Goal: Information Seeking & Learning: Learn about a topic

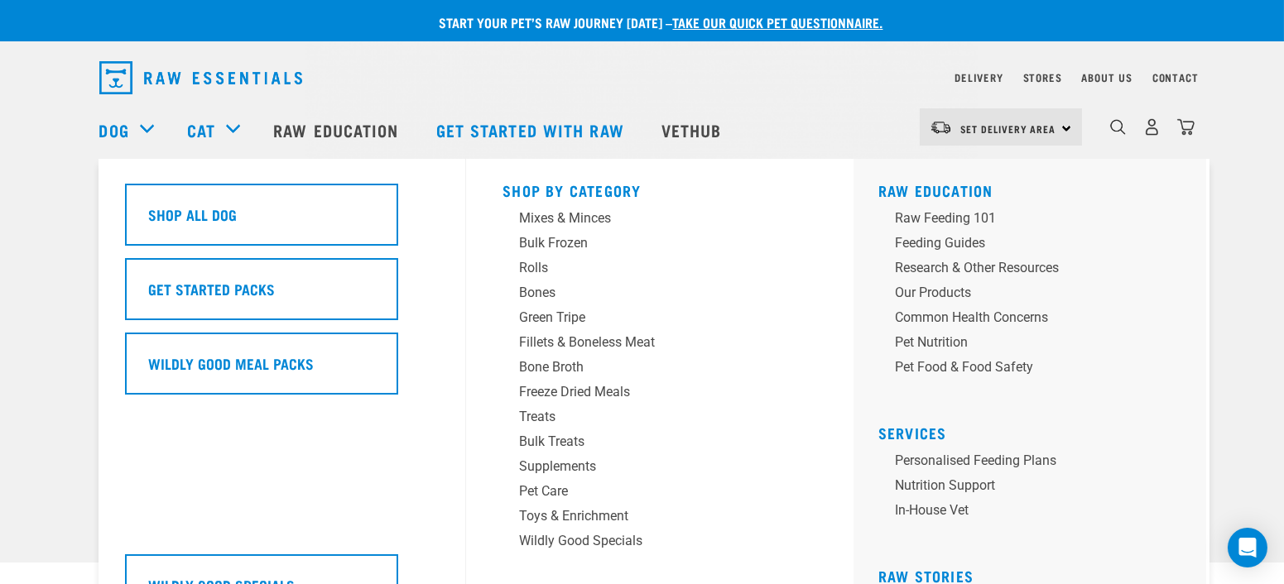
click at [140, 142] on div "Dog" at bounding box center [134, 130] width 71 height 66
click at [593, 216] on div "Mixes & Minces" at bounding box center [648, 219] width 258 height 20
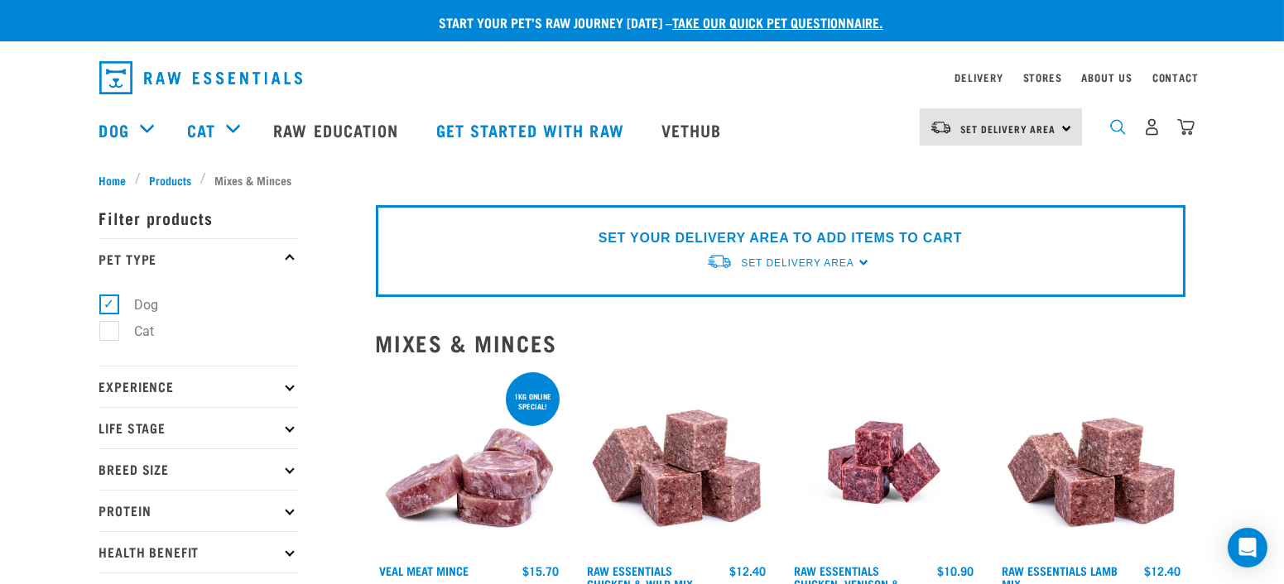
click at [1117, 135] on img "dropdown navigation" at bounding box center [1118, 127] width 16 height 16
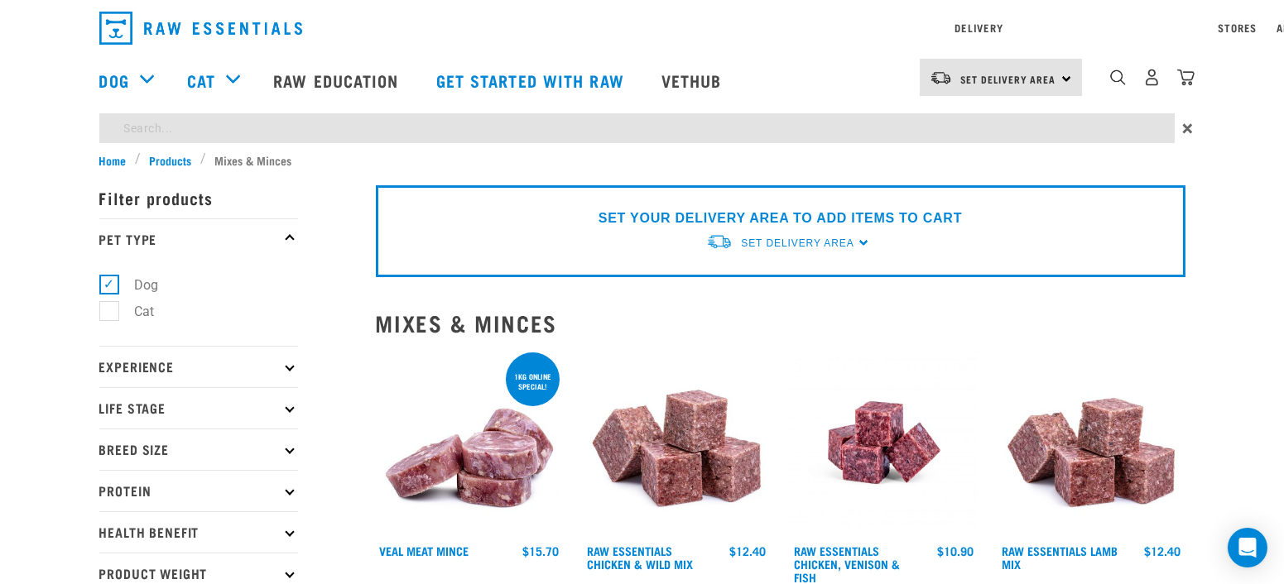
type input "wallaby"
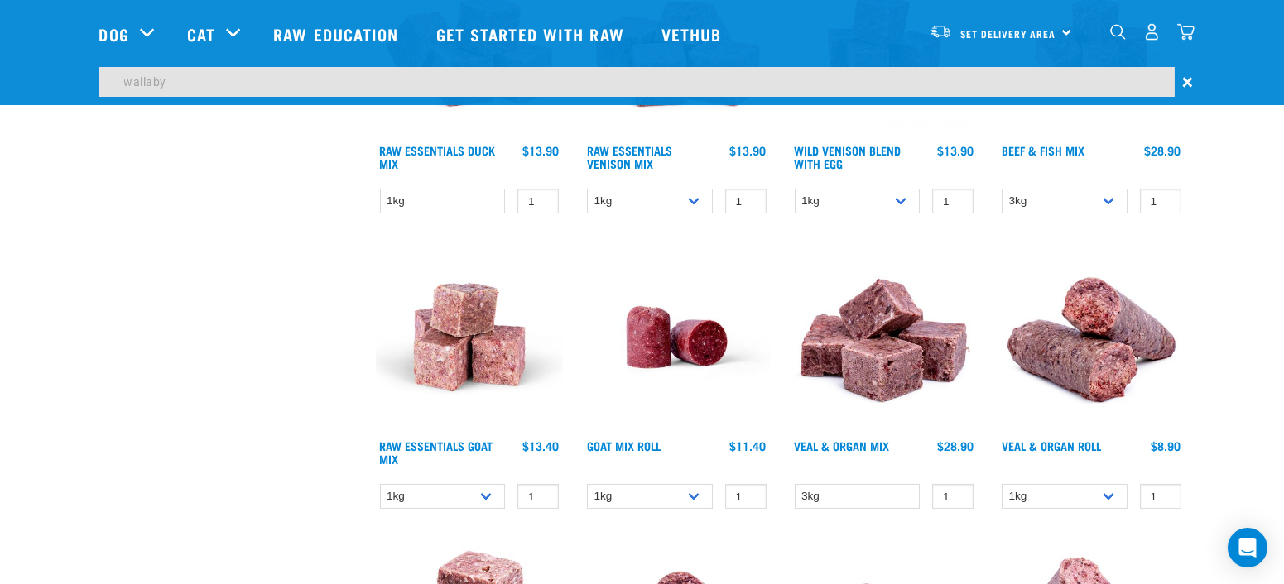
scroll to position [694, 0]
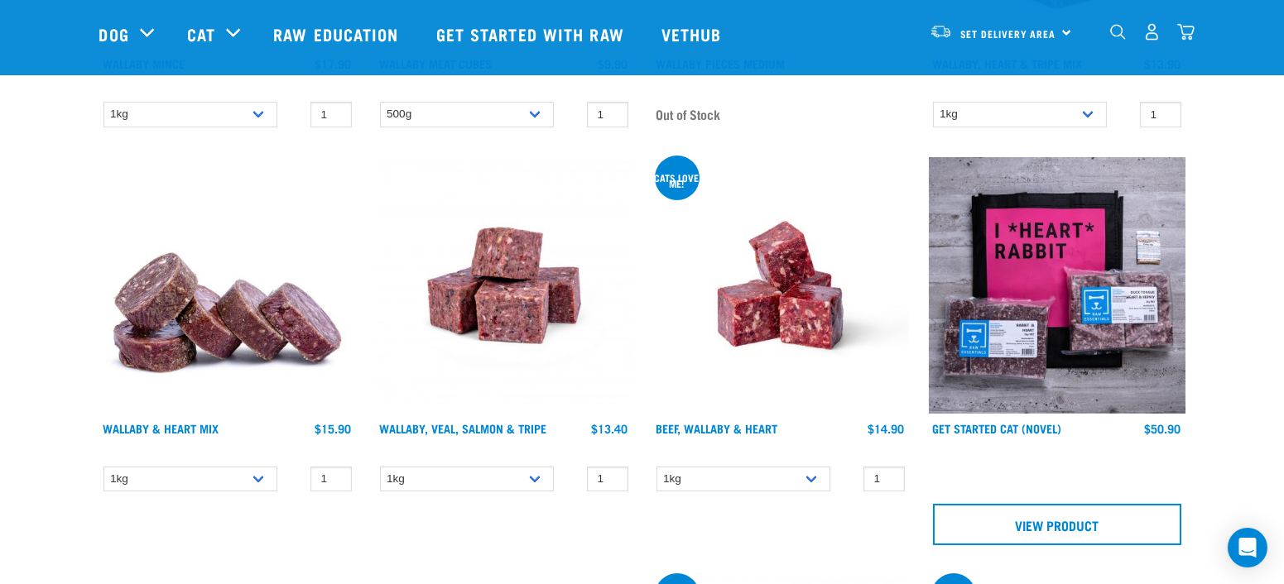
scroll to position [276, 0]
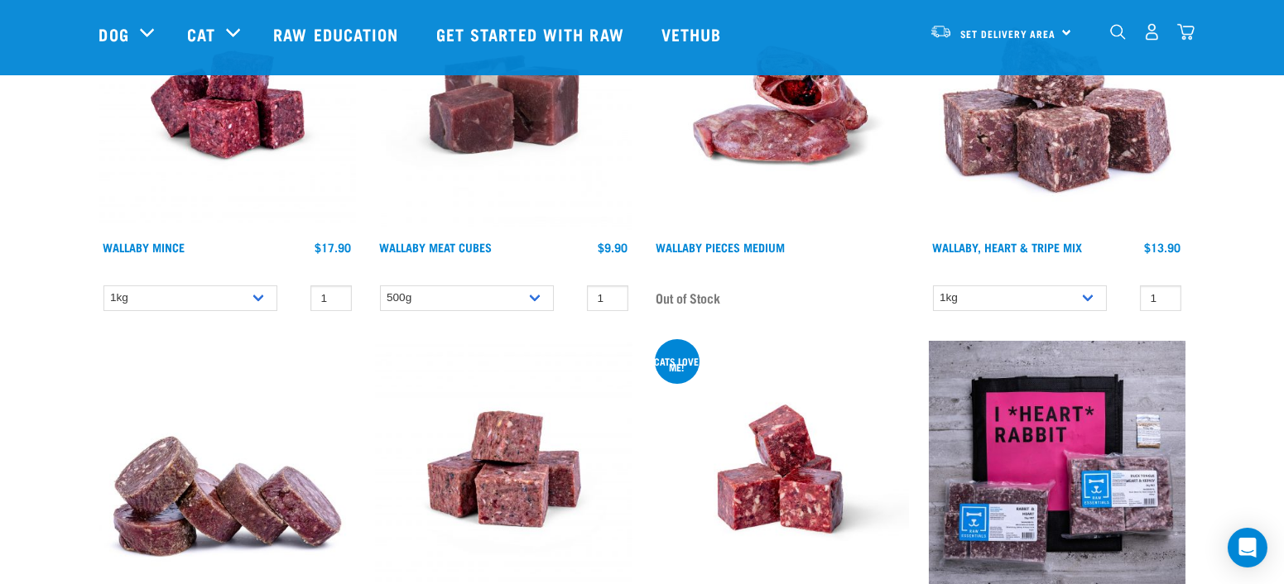
click at [234, 131] on img at bounding box center [227, 104] width 257 height 257
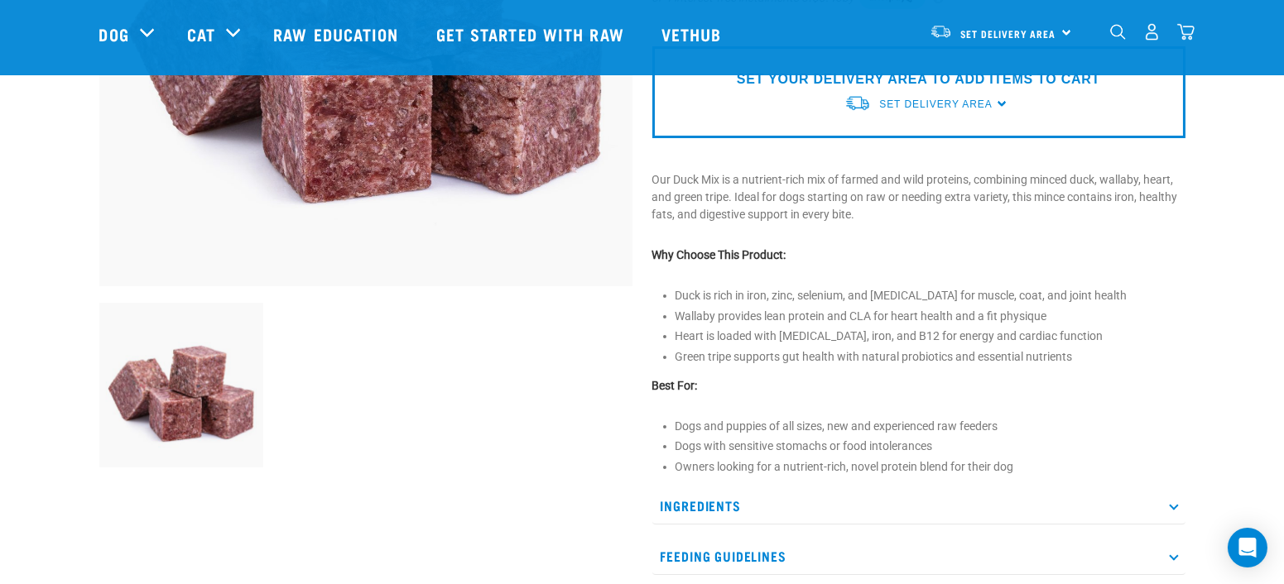
scroll to position [552, 0]
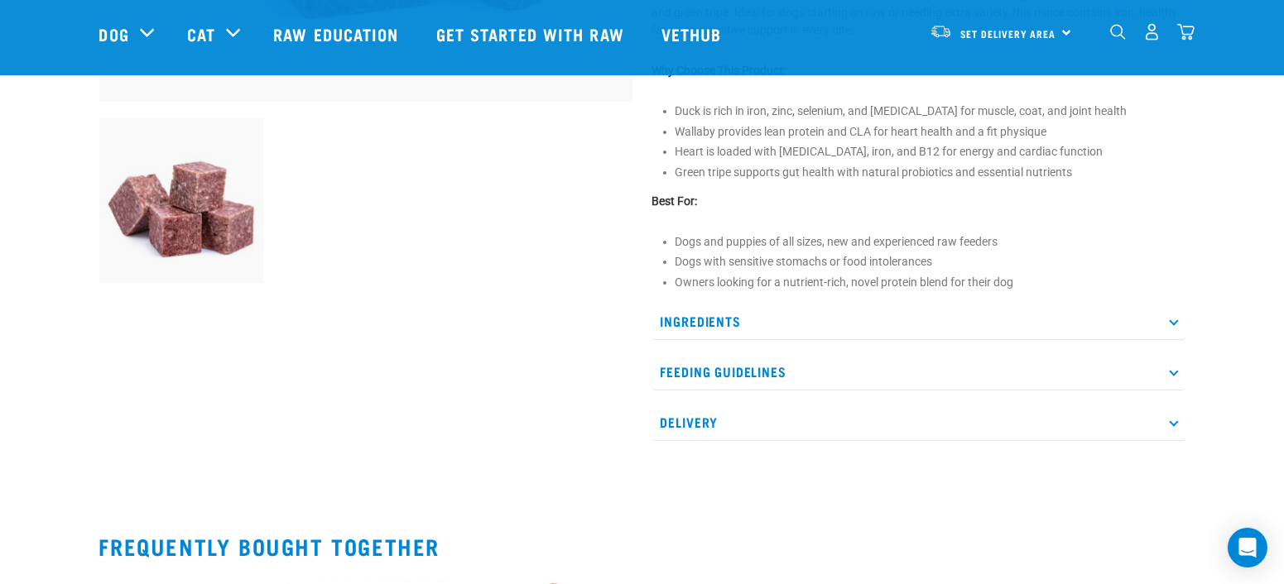
click at [670, 320] on p "Ingredients" at bounding box center [918, 321] width 533 height 37
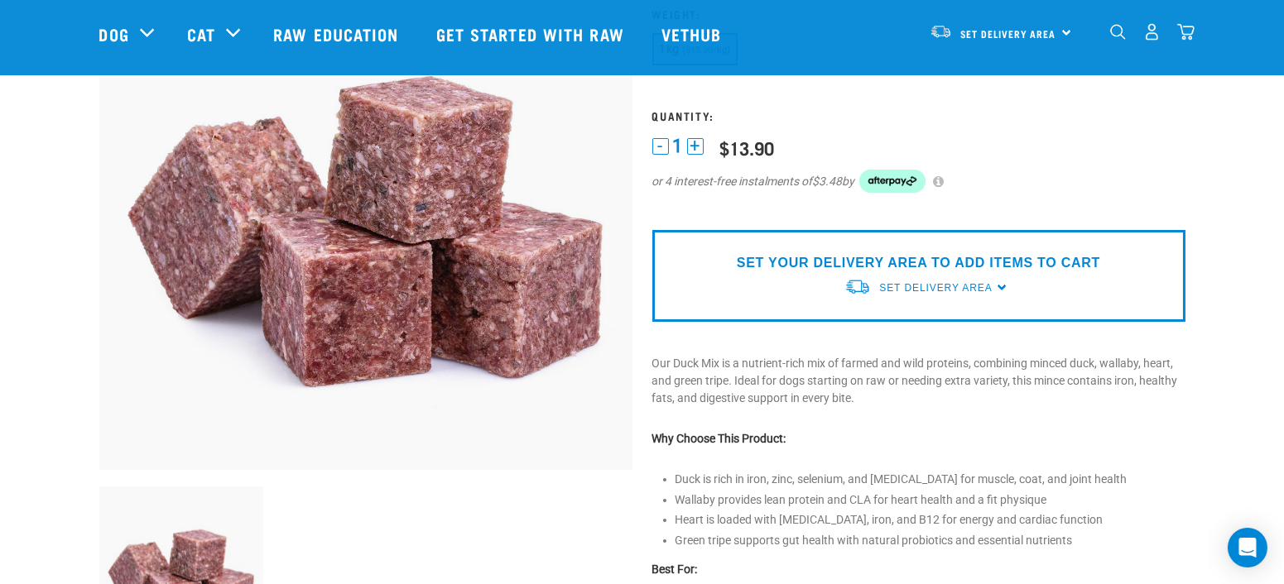
scroll to position [0, 0]
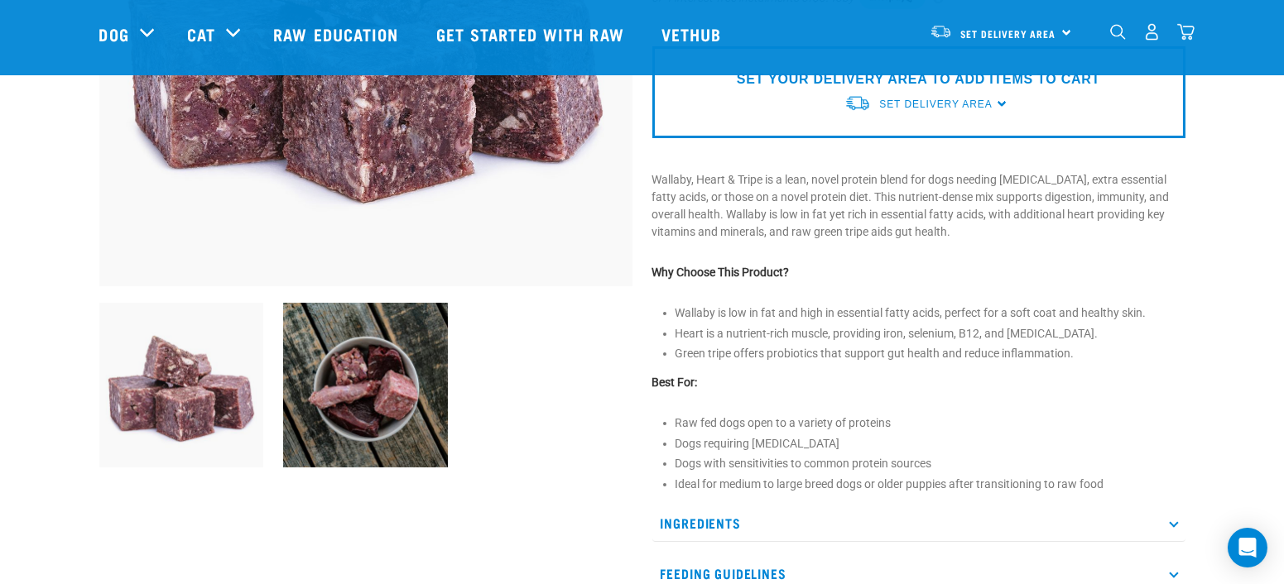
scroll to position [459, 0]
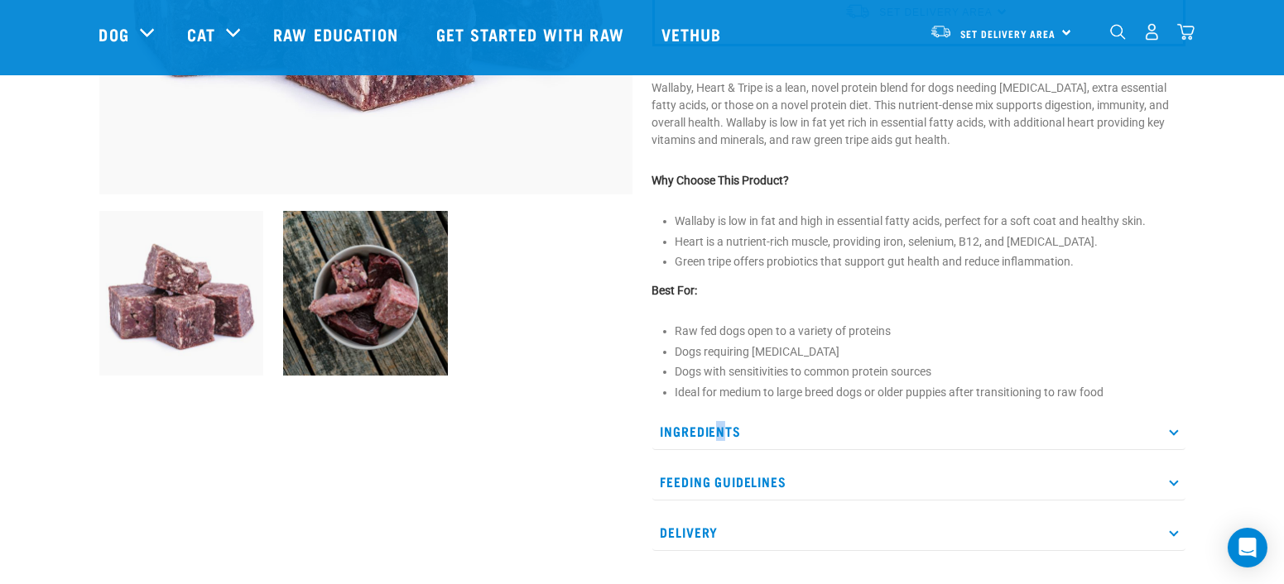
click at [720, 427] on p "Ingredients" at bounding box center [918, 431] width 533 height 37
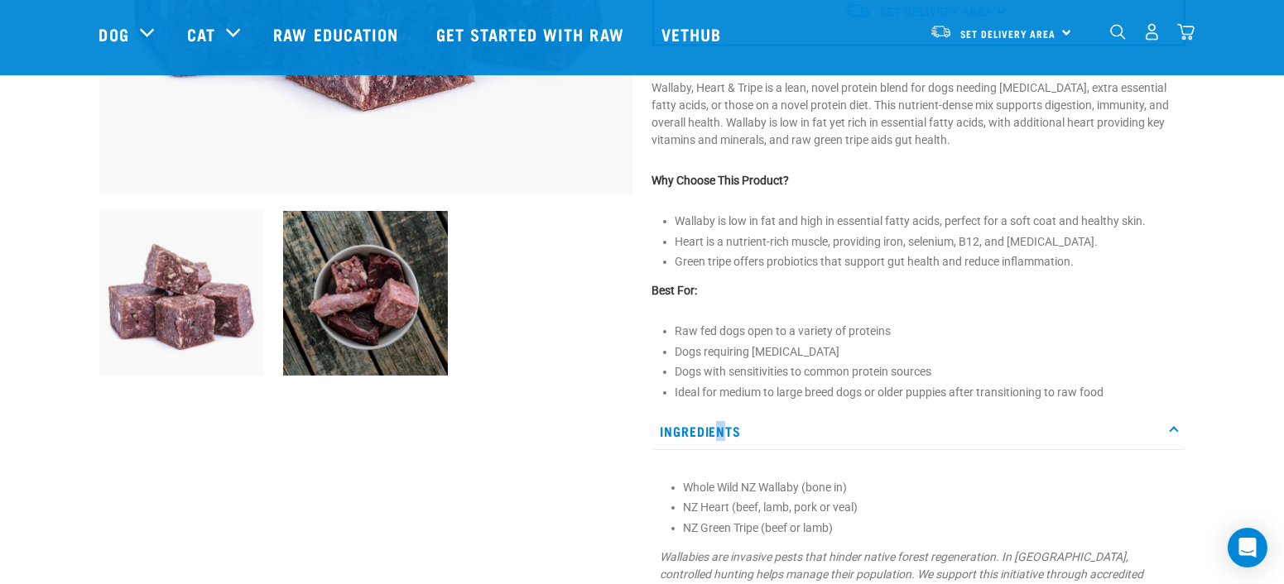
scroll to position [552, 0]
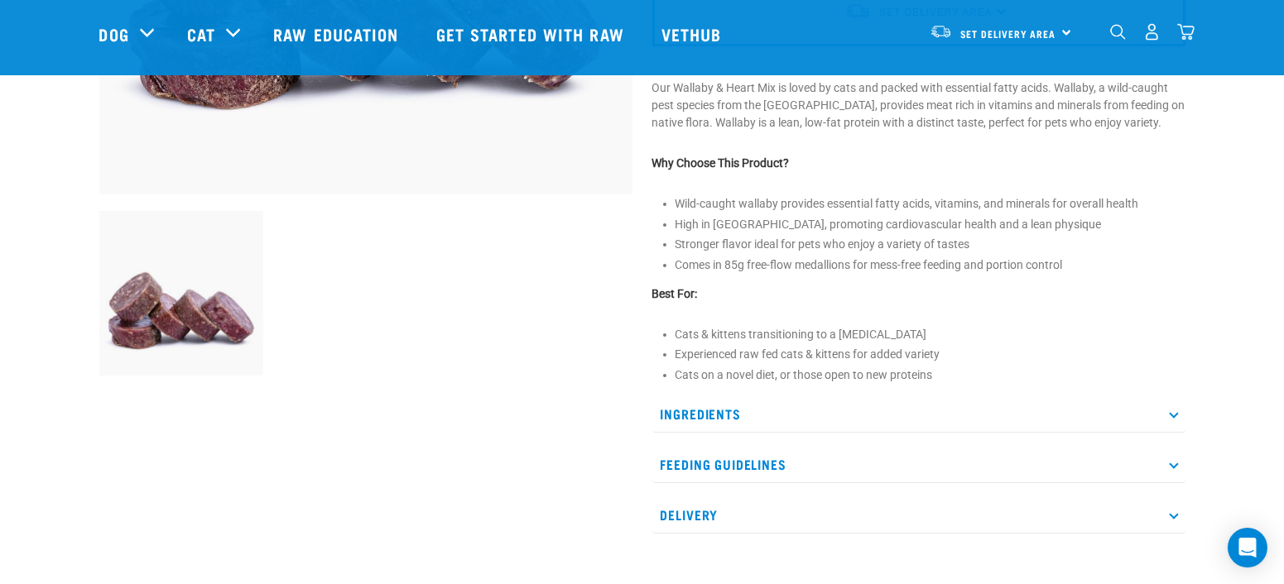
scroll to position [552, 0]
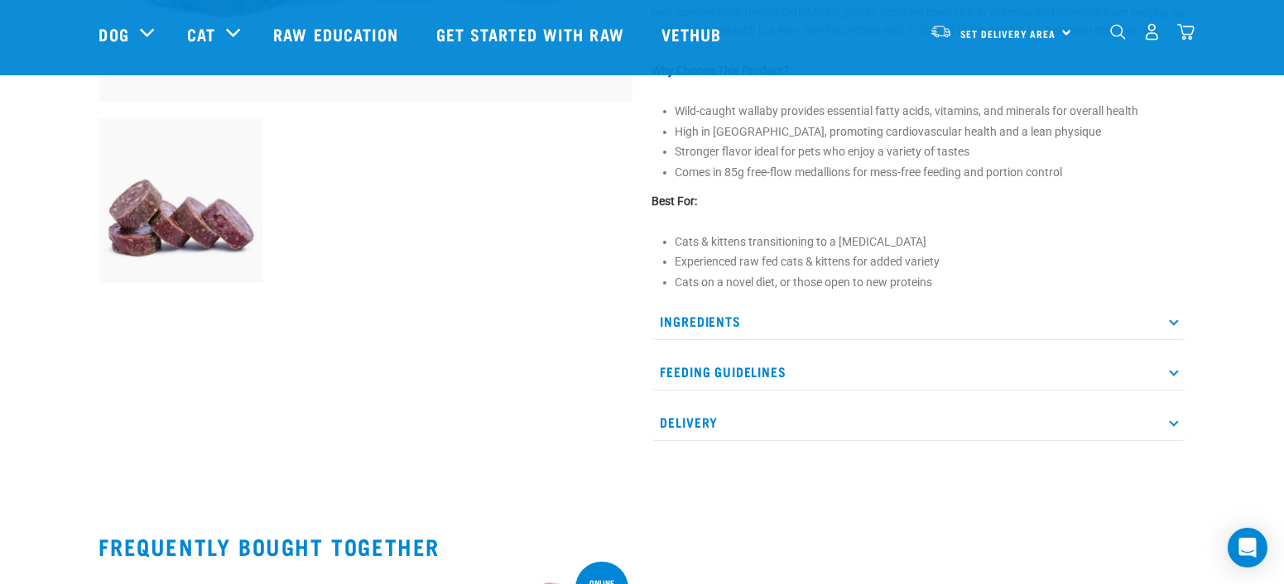
click at [927, 320] on p "Ingredients" at bounding box center [918, 321] width 533 height 37
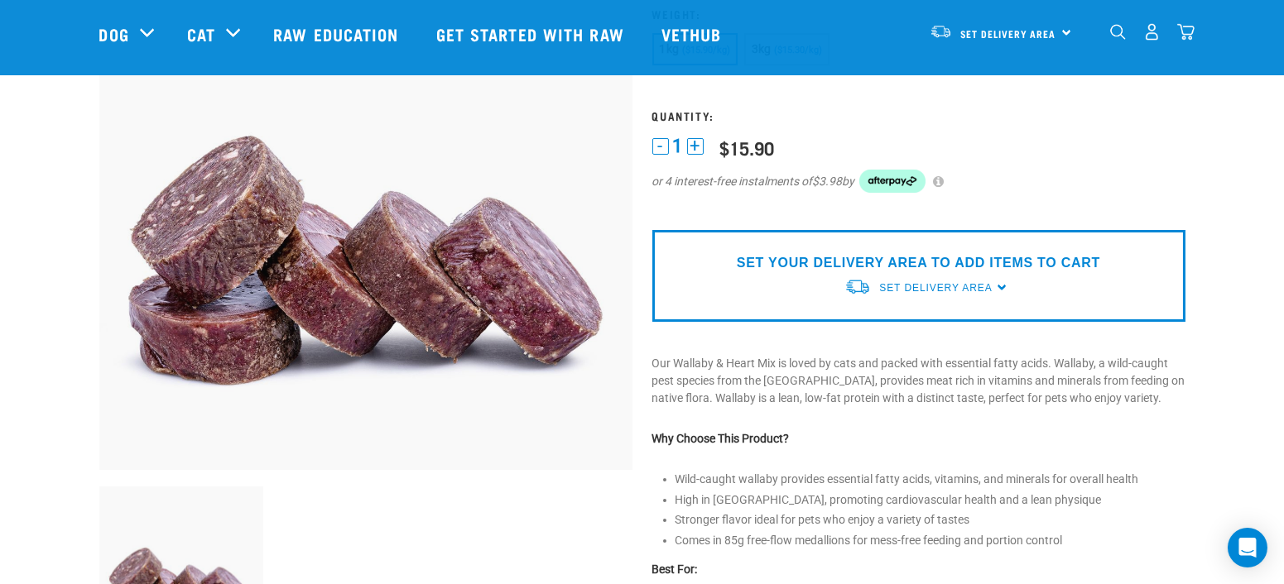
scroll to position [276, 0]
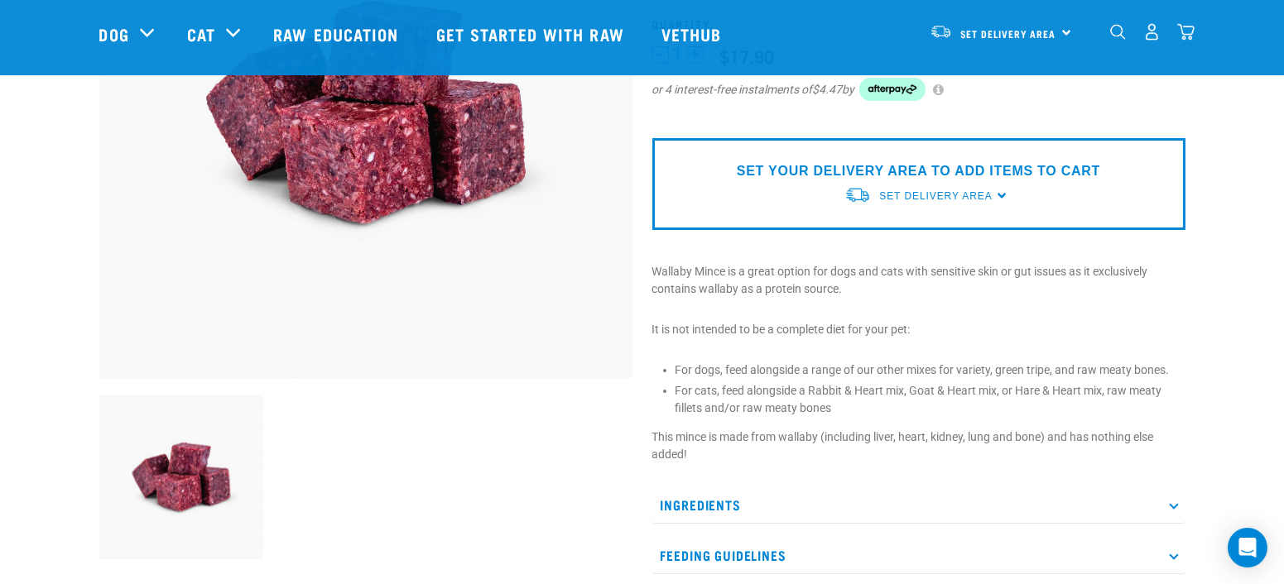
scroll to position [367, 0]
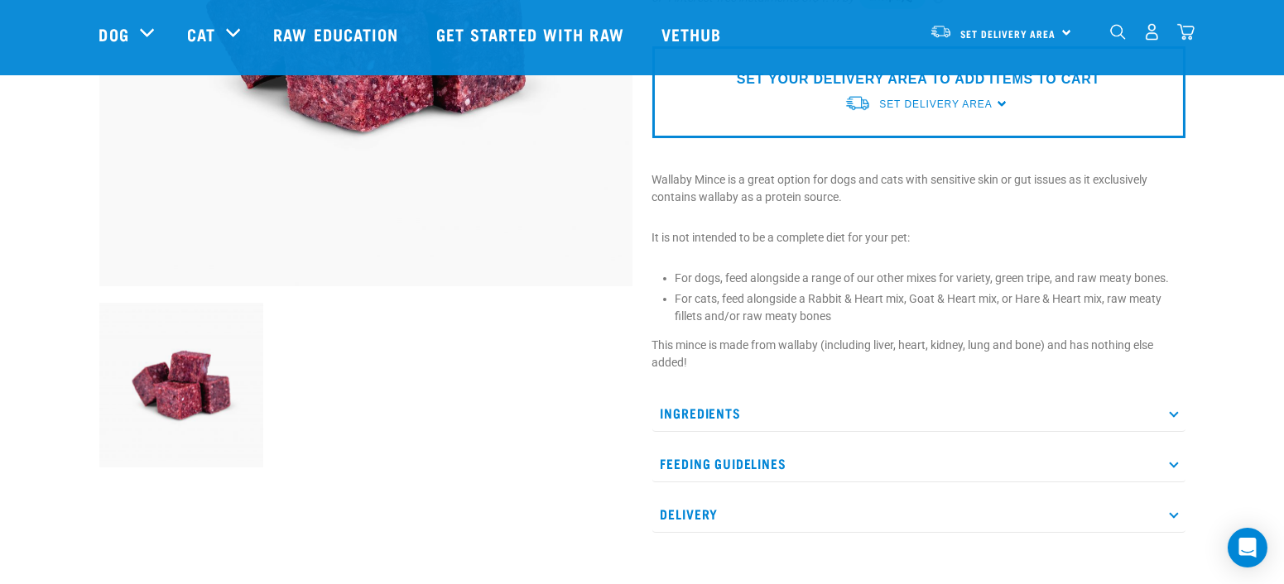
click at [924, 406] on p "Ingredients" at bounding box center [918, 413] width 533 height 37
click at [924, 404] on p "Ingredients" at bounding box center [918, 413] width 533 height 37
click at [907, 468] on p "Feeding Guidelines" at bounding box center [918, 463] width 533 height 37
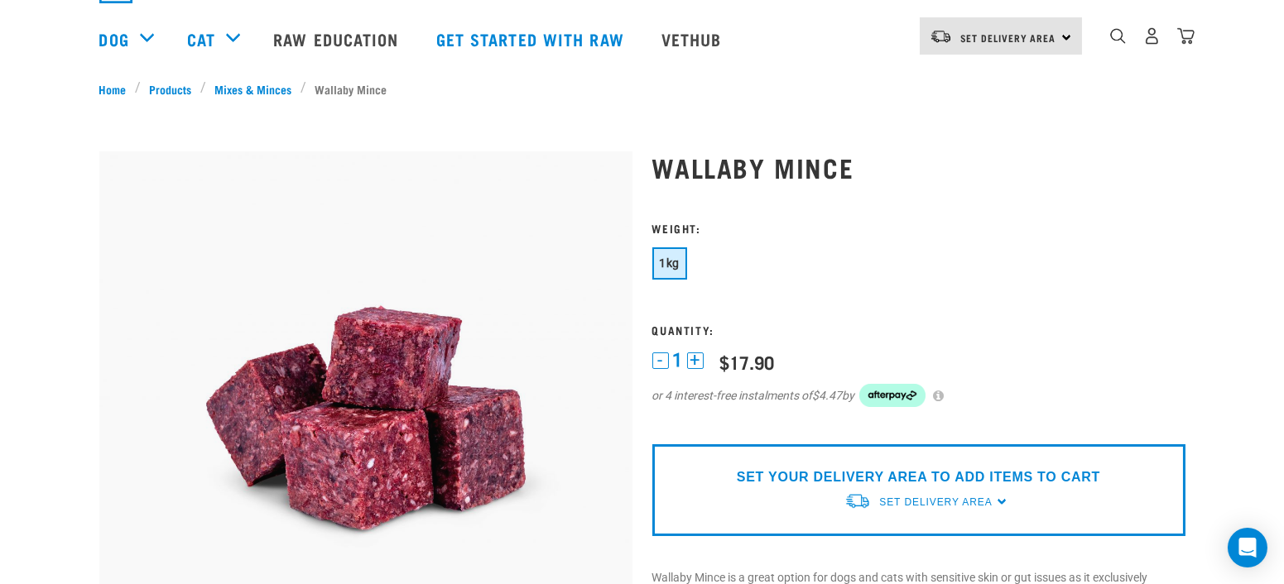
scroll to position [0, 0]
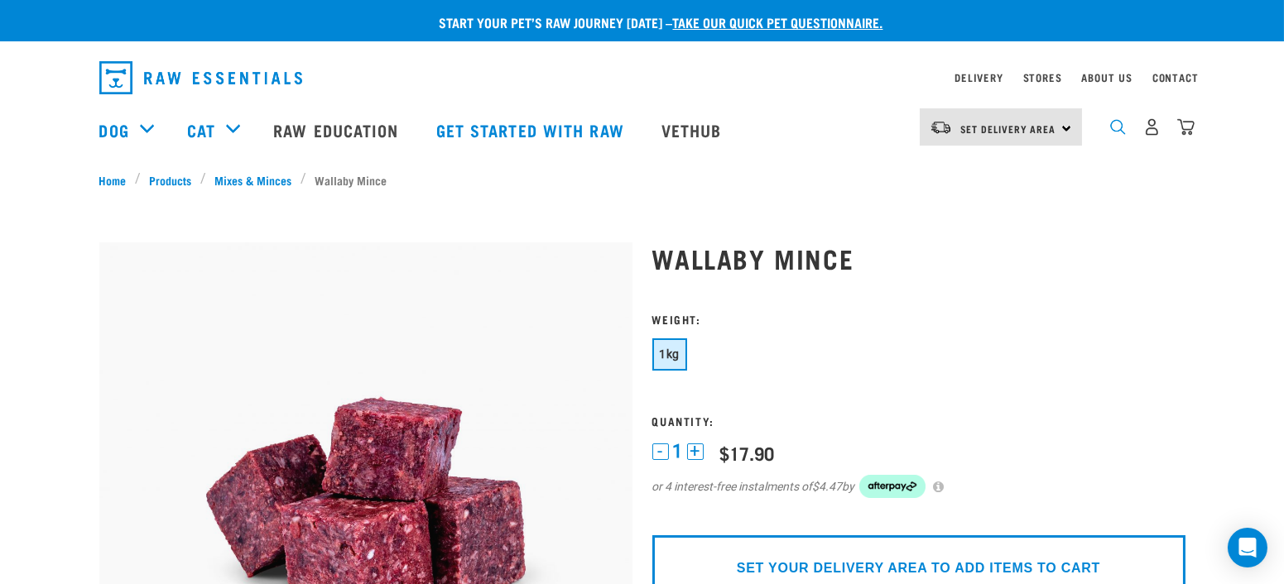
click at [1112, 130] on img "dropdown navigation" at bounding box center [1118, 127] width 16 height 16
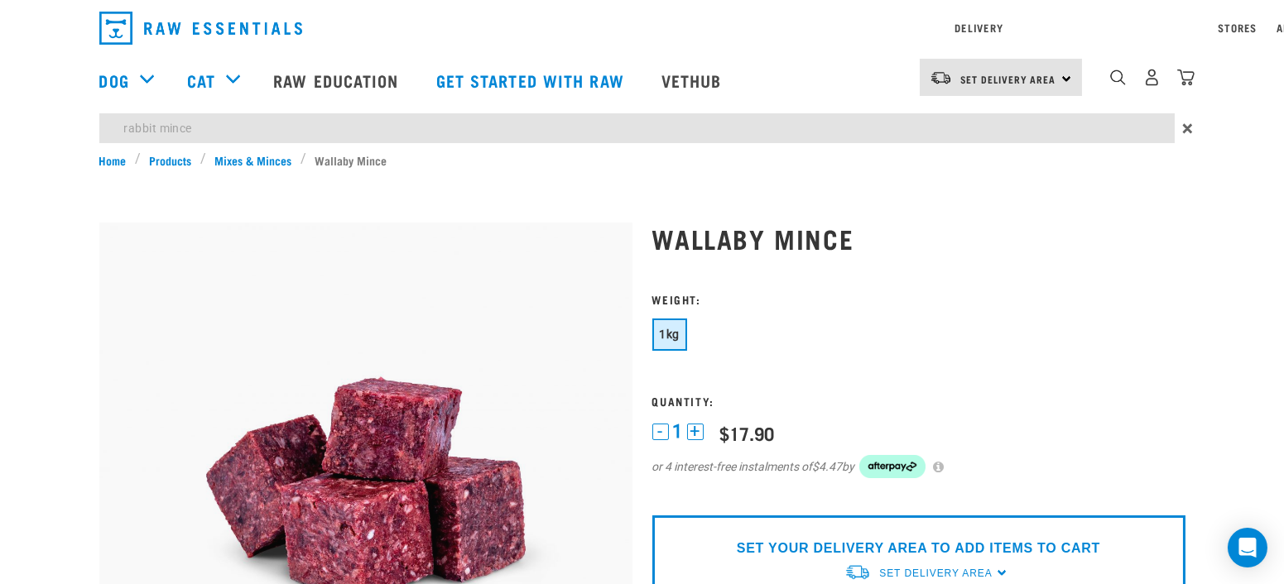
type input "rabbit mince"
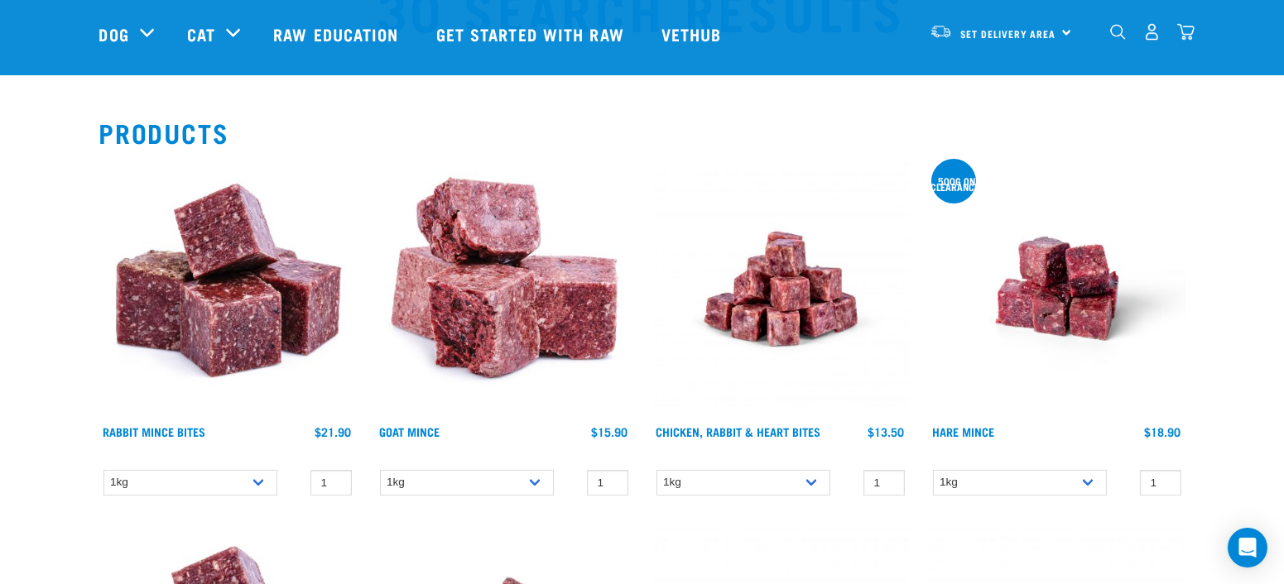
scroll to position [184, 0]
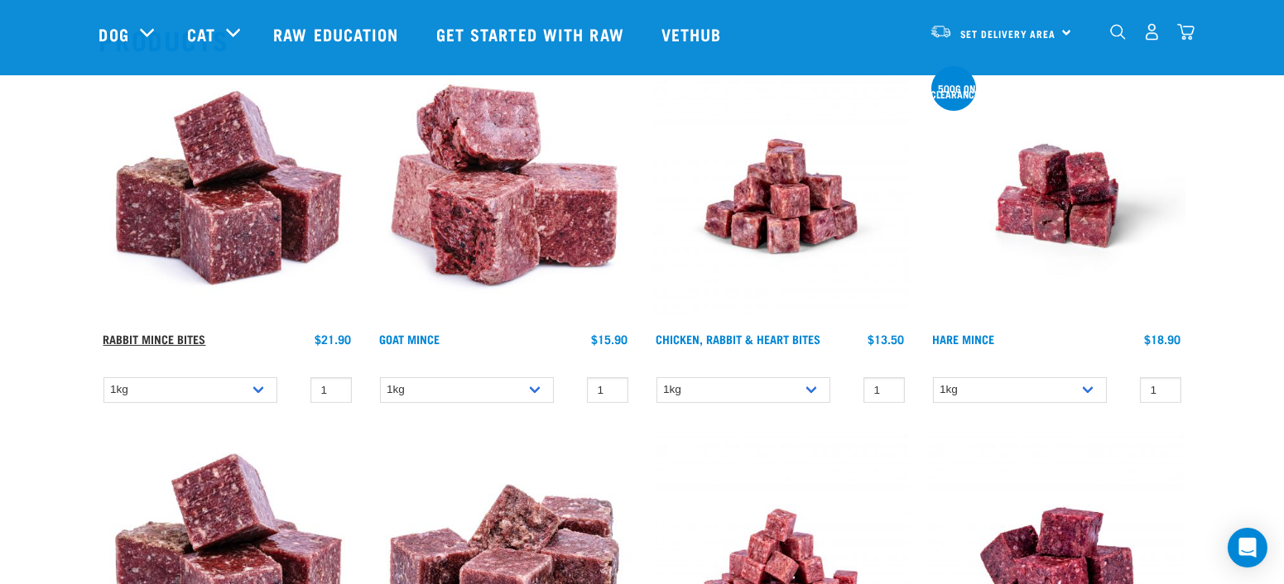
click at [175, 341] on link "Rabbit Mince Bites" at bounding box center [154, 339] width 103 height 6
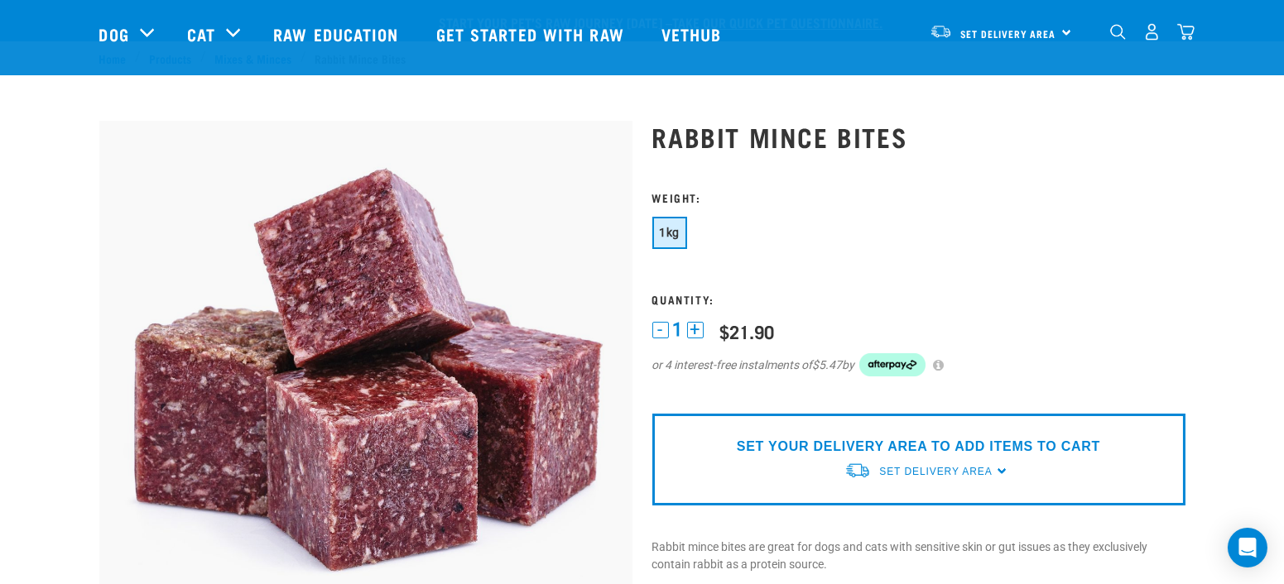
scroll to position [367, 0]
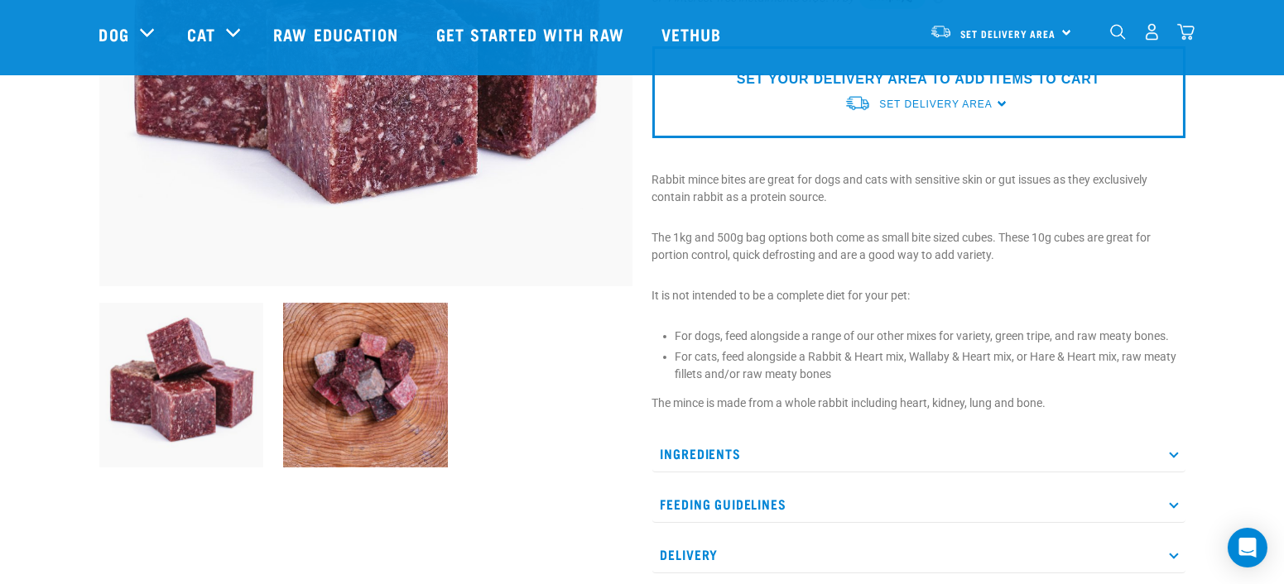
click at [671, 450] on p "Ingredients" at bounding box center [918, 453] width 533 height 37
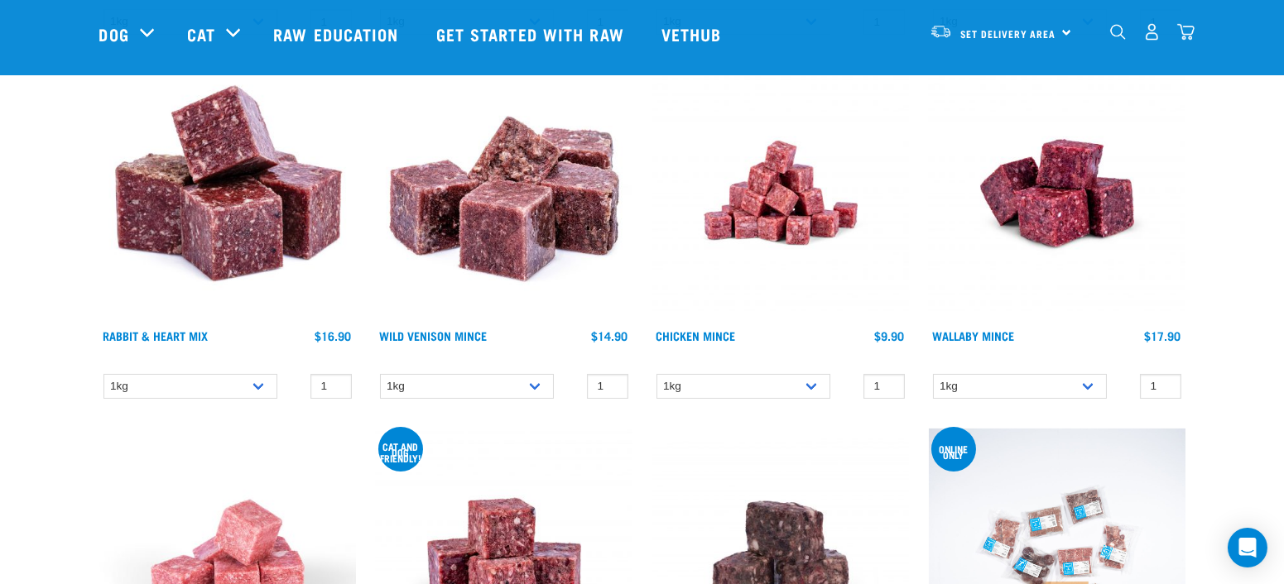
scroll to position [736, 0]
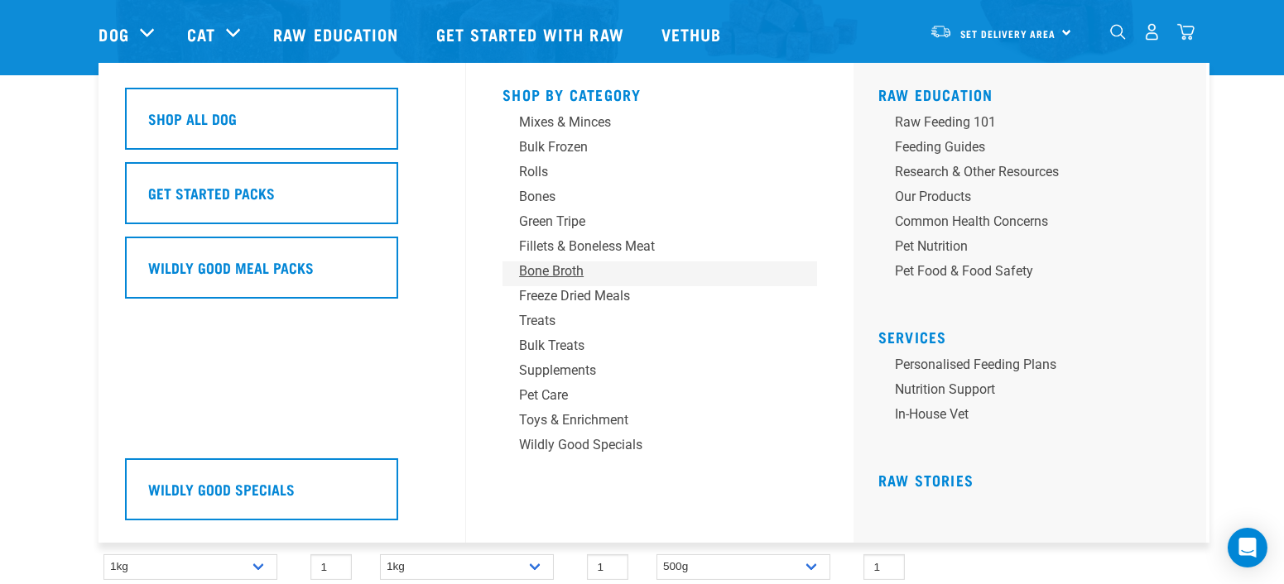
click at [589, 270] on div "Bone Broth" at bounding box center [648, 272] width 258 height 20
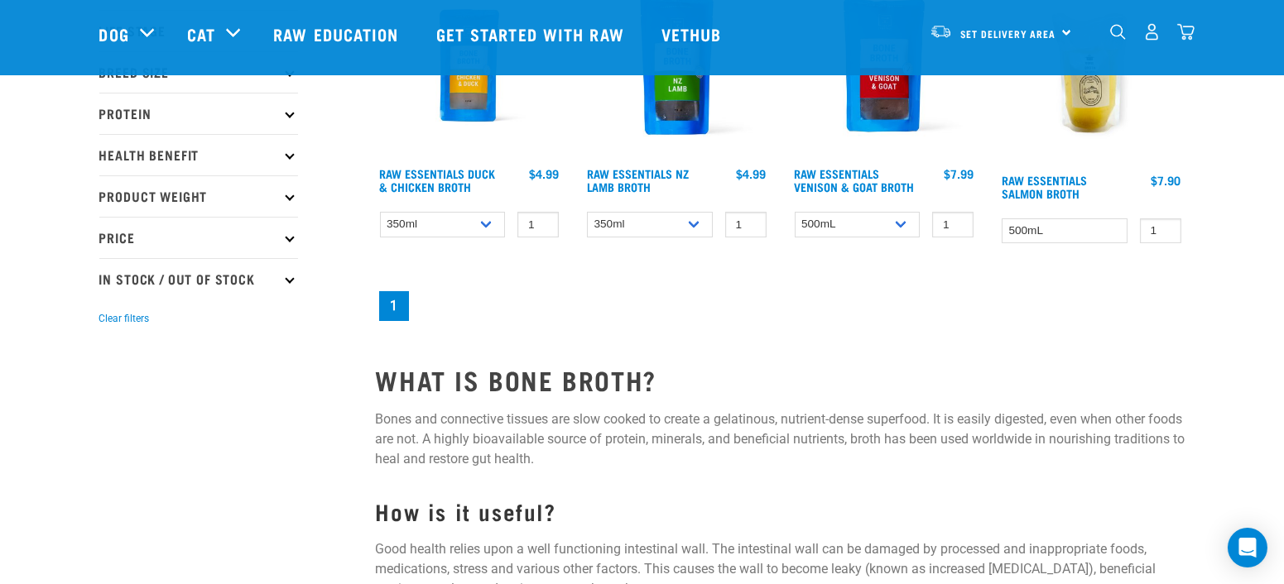
scroll to position [184, 0]
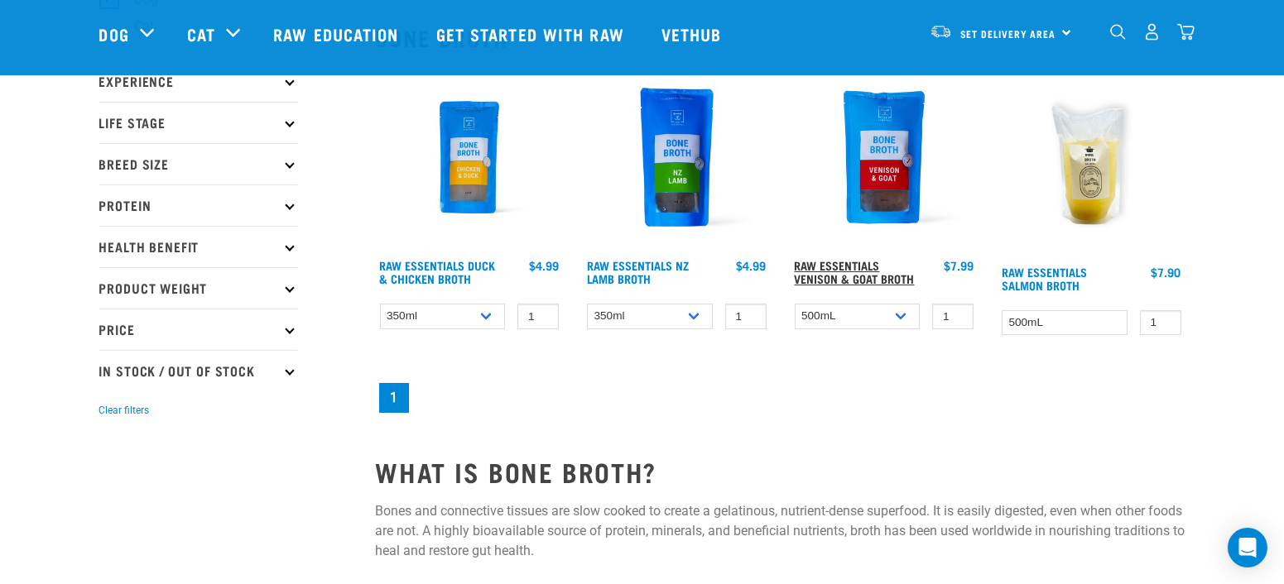
click at [853, 271] on link "Raw Essentials Venison & Goat Broth" at bounding box center [855, 271] width 120 height 19
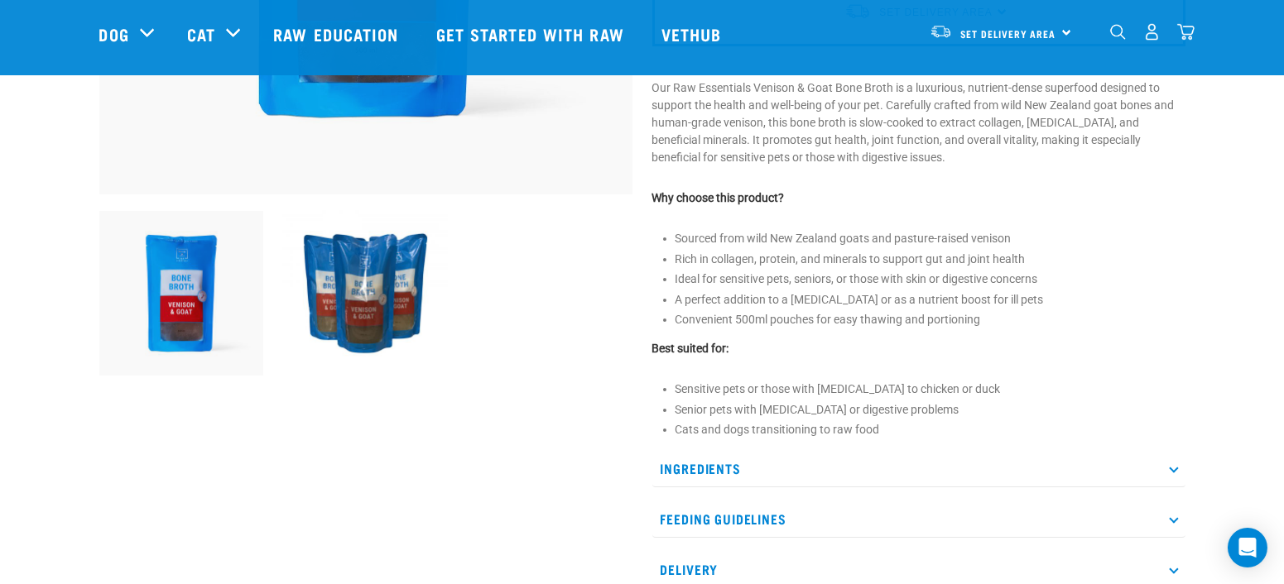
scroll to position [552, 0]
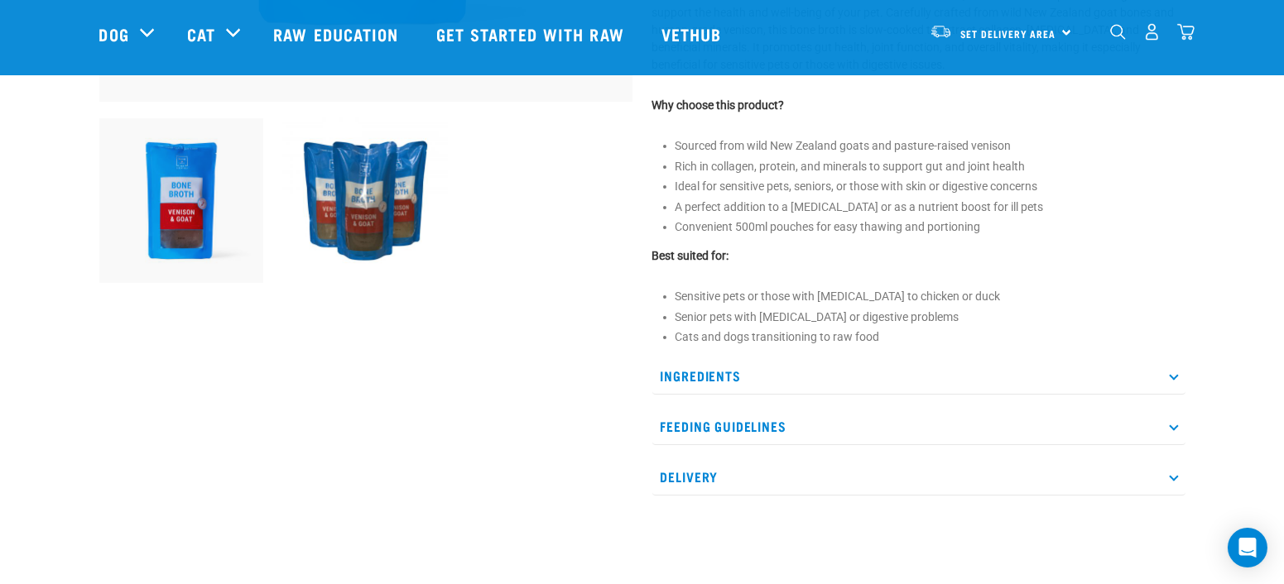
click at [1165, 420] on p "Feeding Guidelines" at bounding box center [918, 426] width 533 height 37
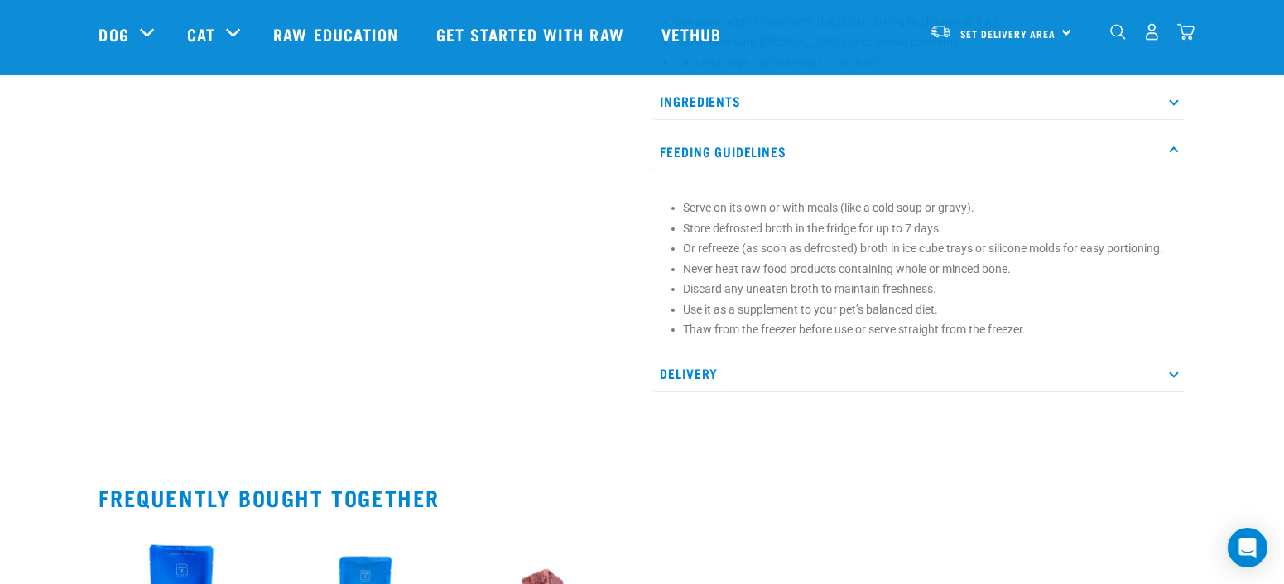
scroll to position [643, 0]
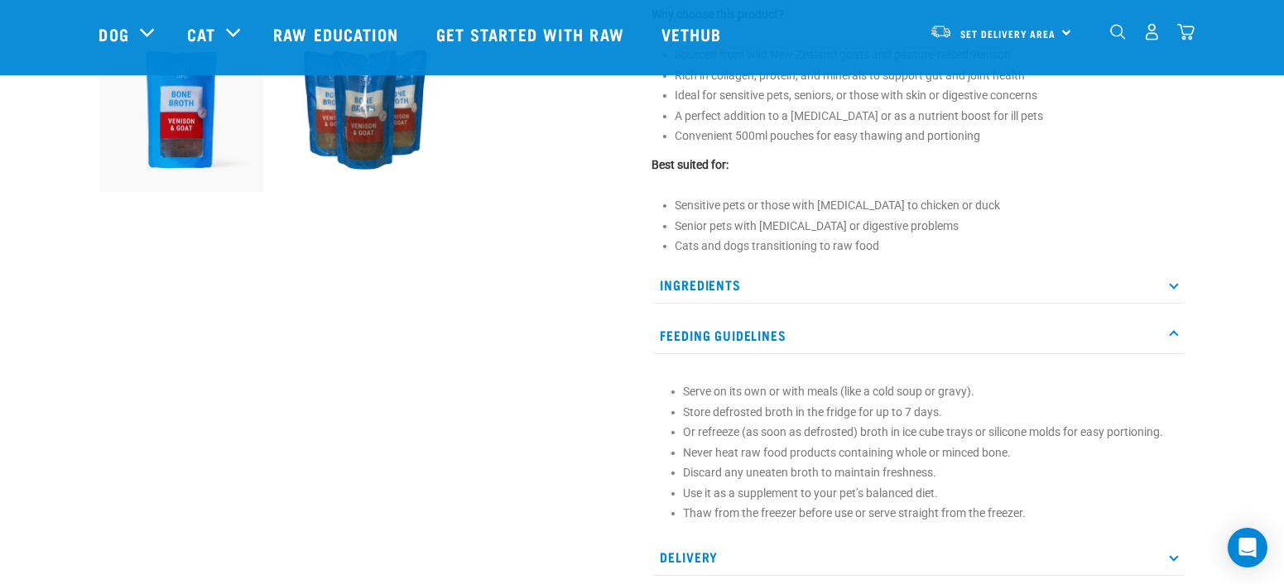
click at [696, 285] on p "Ingredients" at bounding box center [918, 285] width 533 height 37
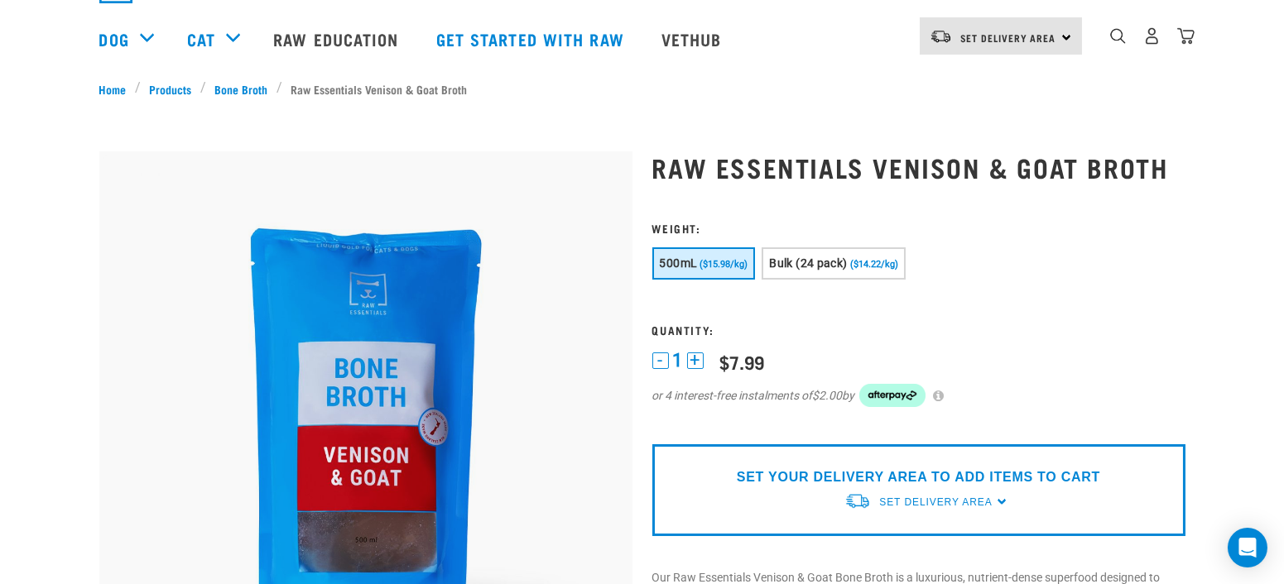
scroll to position [0, 0]
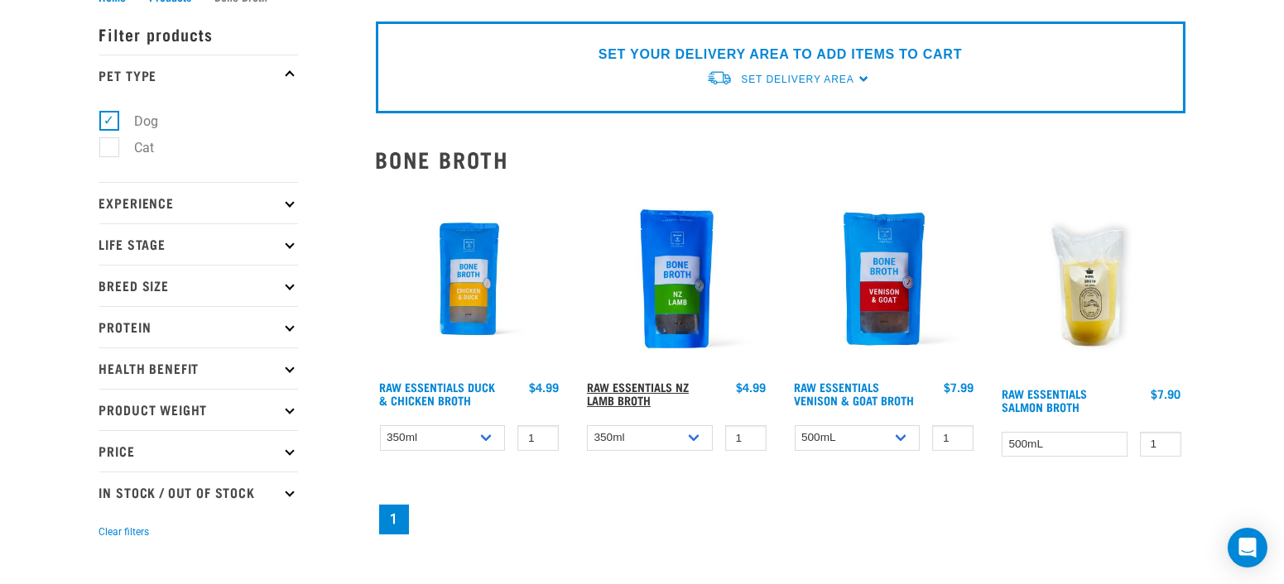
click at [627, 388] on link "Raw Essentials NZ Lamb Broth" at bounding box center [638, 393] width 102 height 19
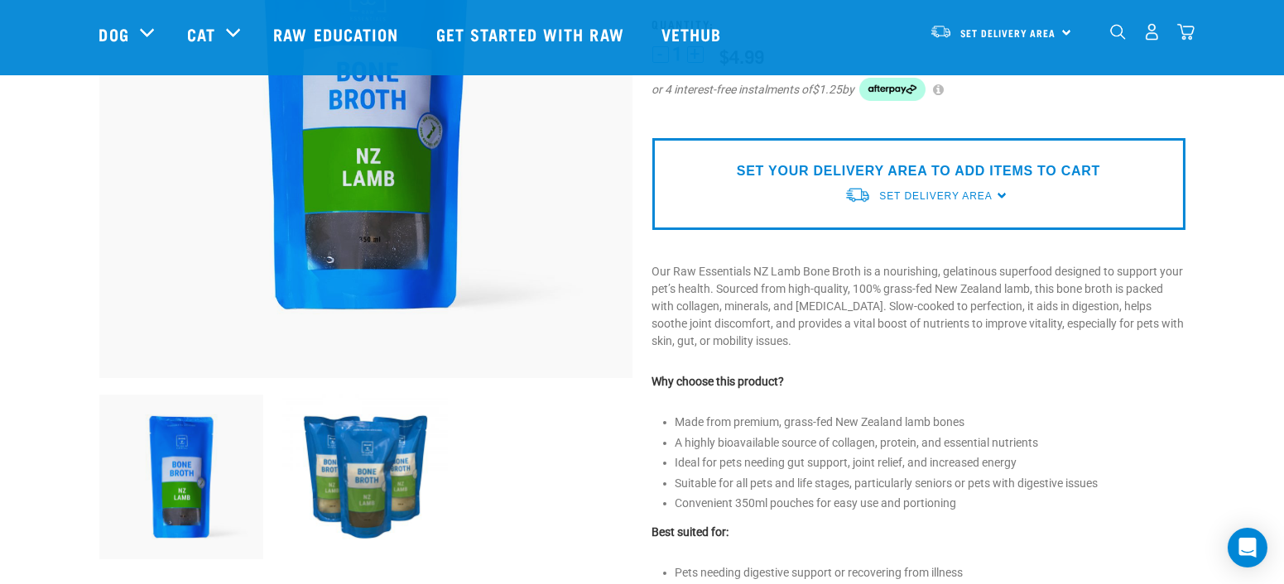
scroll to position [367, 0]
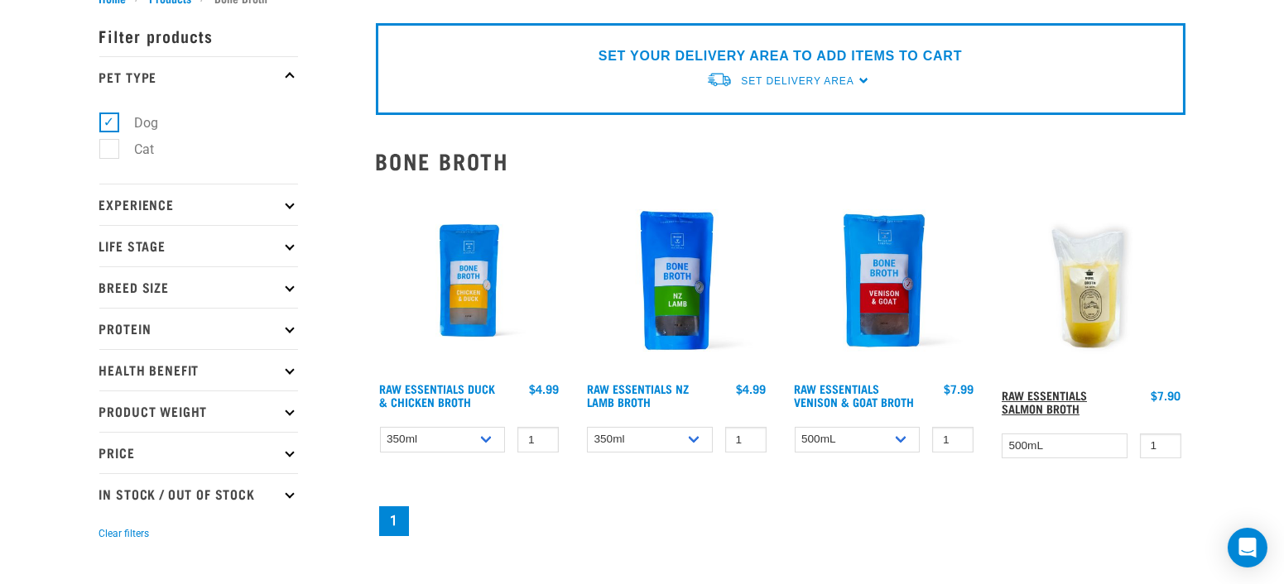
click at [1070, 394] on link "Raw Essentials Salmon Broth" at bounding box center [1043, 401] width 85 height 19
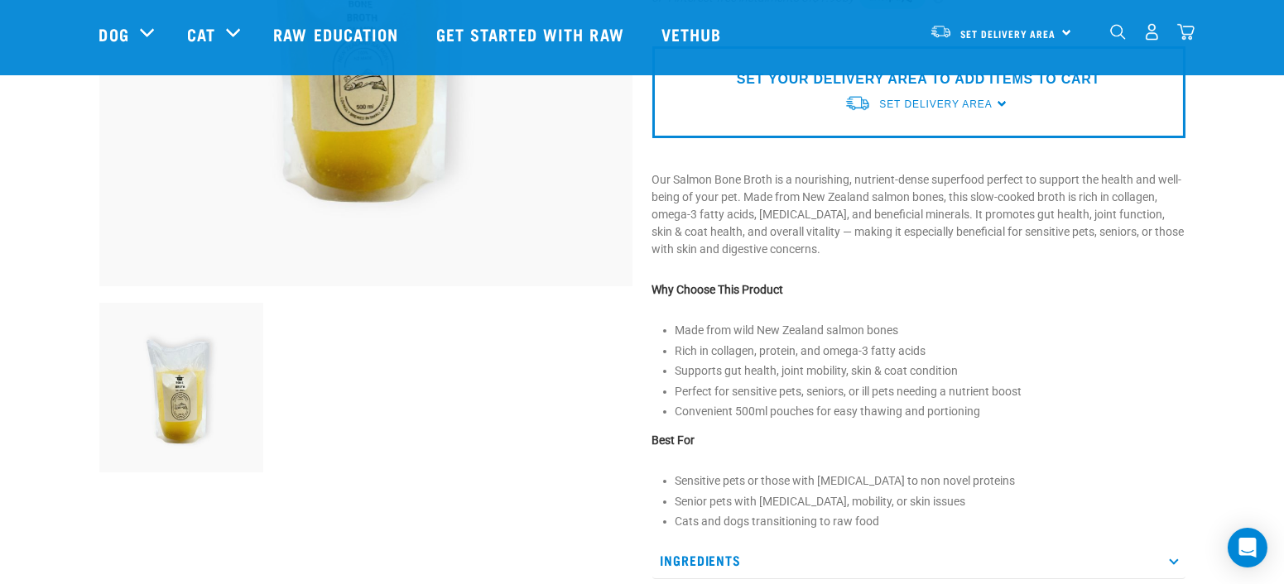
scroll to position [459, 0]
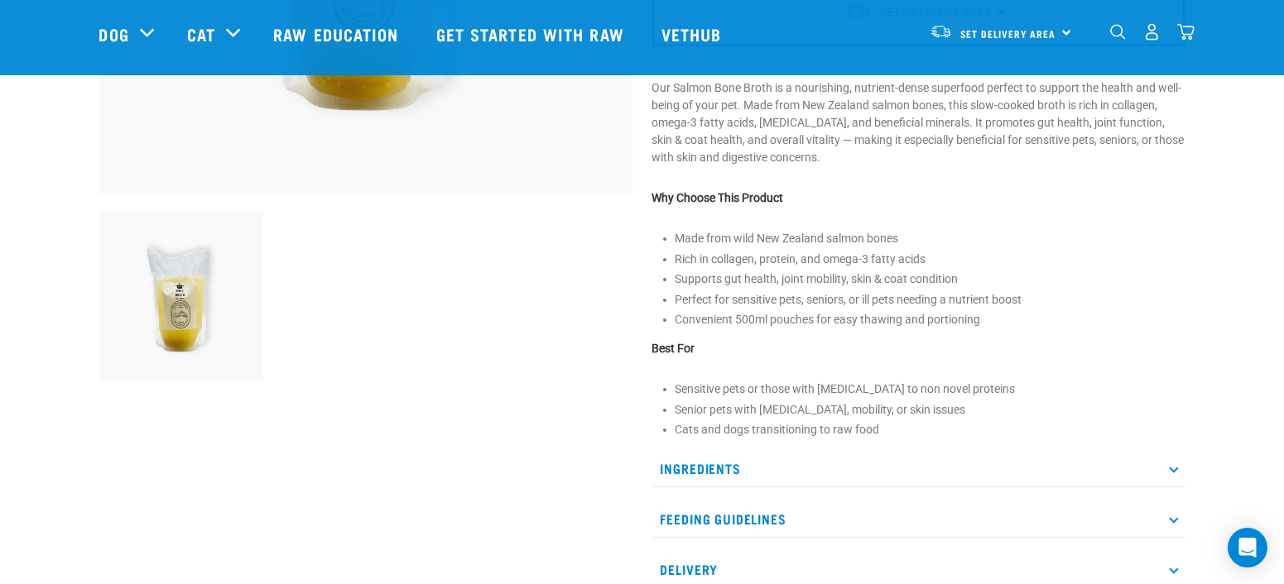
click at [709, 461] on p "Ingredients" at bounding box center [918, 468] width 533 height 37
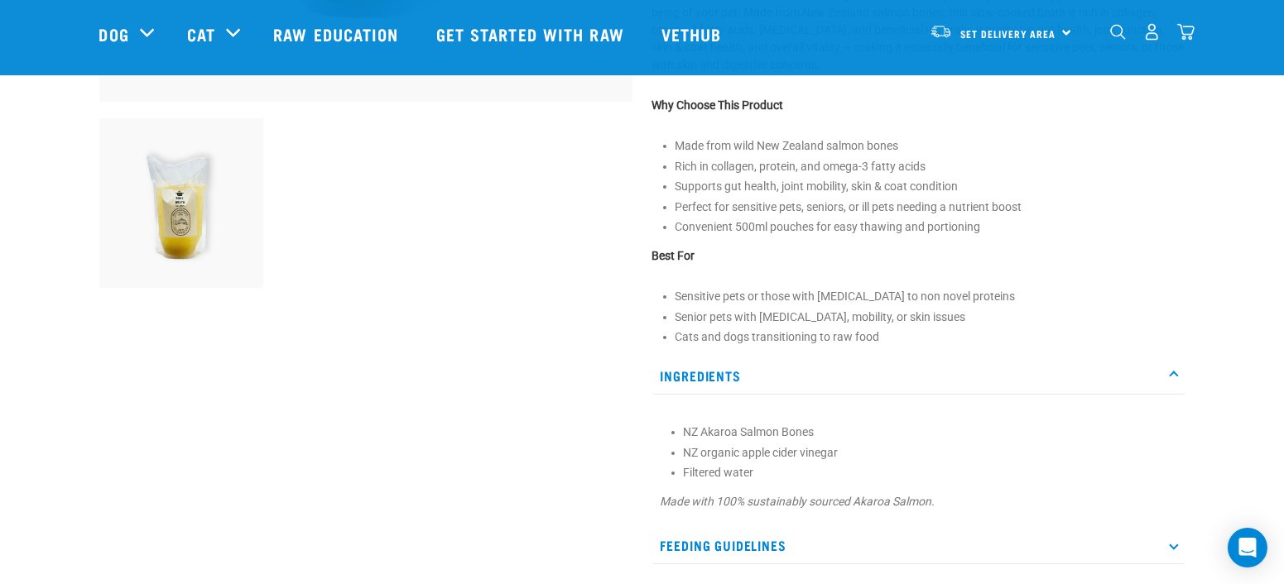
scroll to position [827, 0]
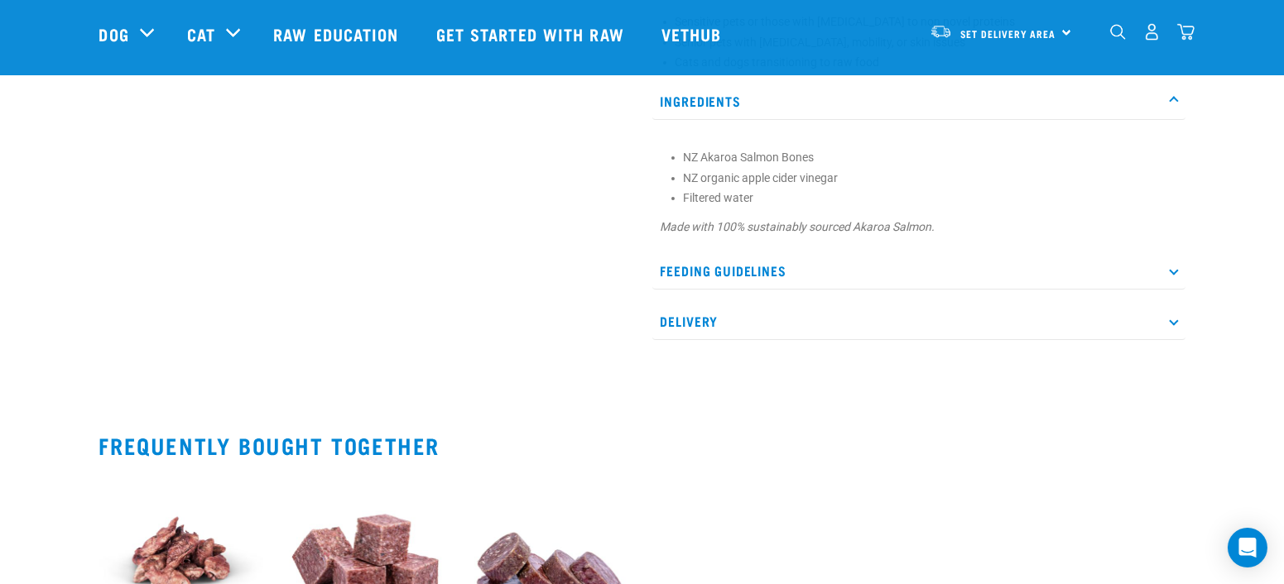
click at [690, 267] on p "Feeding Guidelines" at bounding box center [918, 270] width 533 height 37
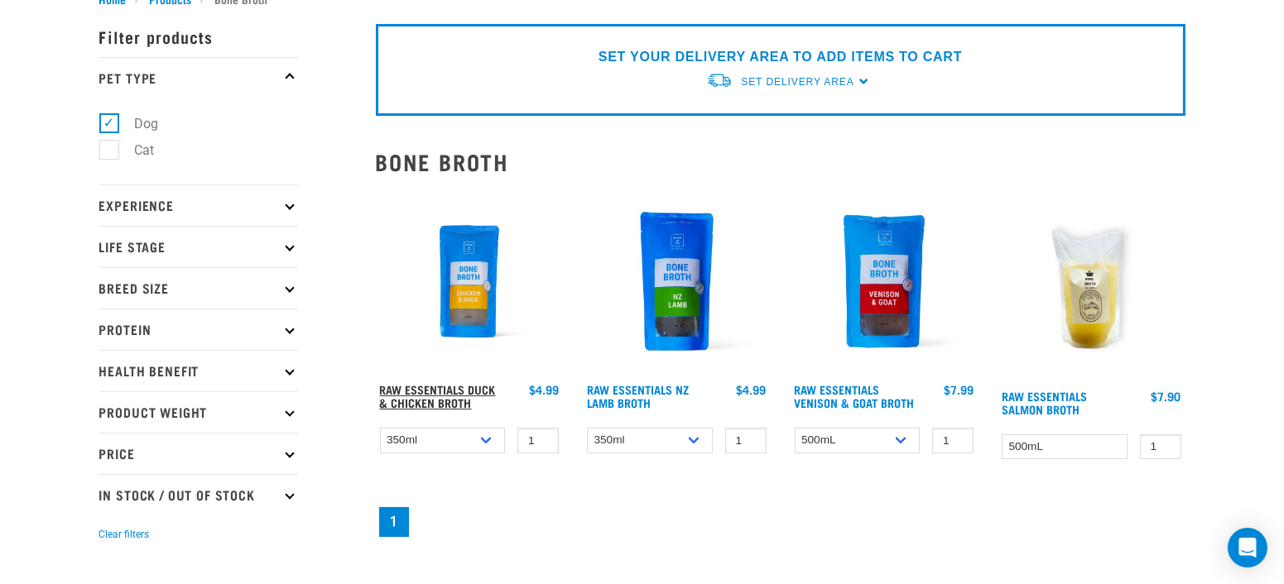
click at [454, 405] on link "Raw Essentials Duck & Chicken Broth" at bounding box center [438, 396] width 116 height 19
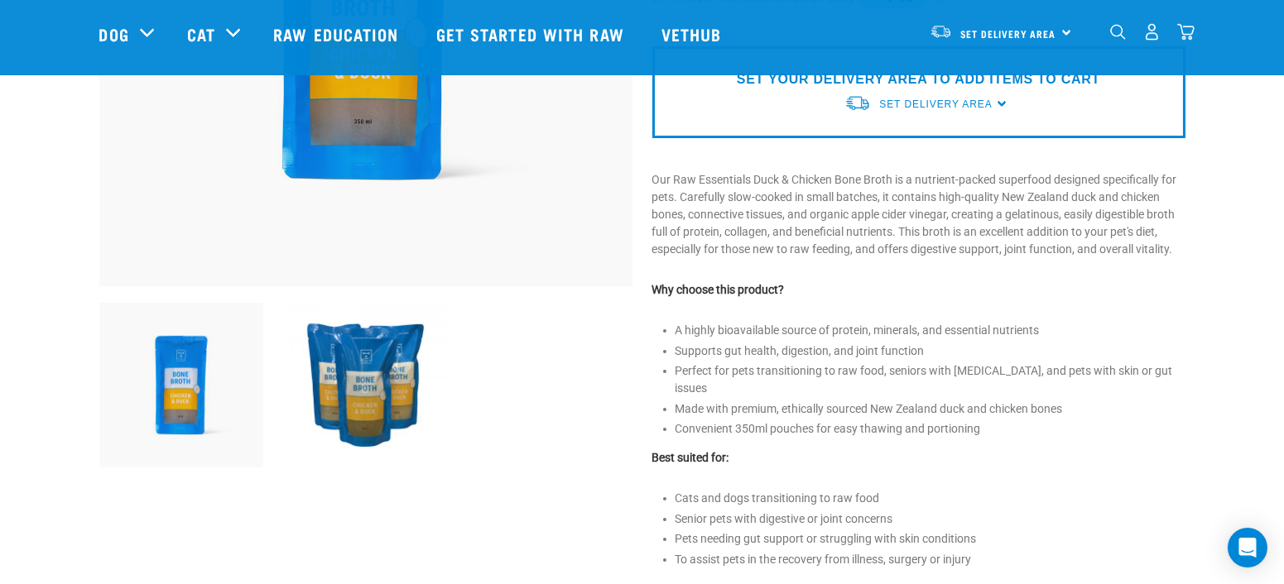
scroll to position [459, 0]
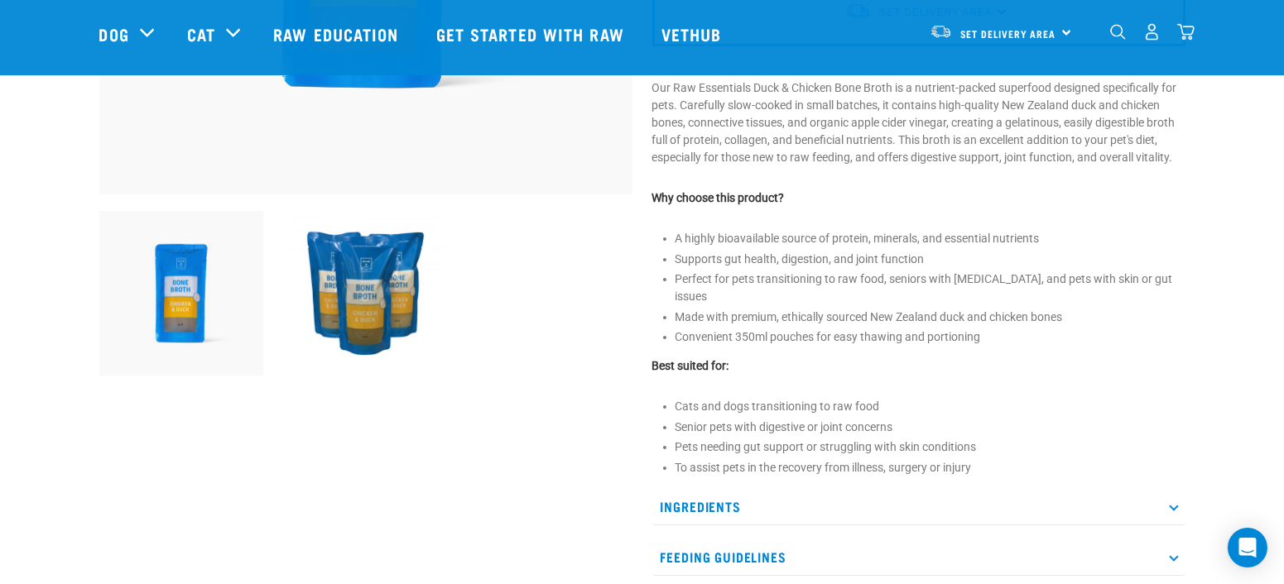
click at [680, 488] on p "Ingredients" at bounding box center [918, 506] width 533 height 37
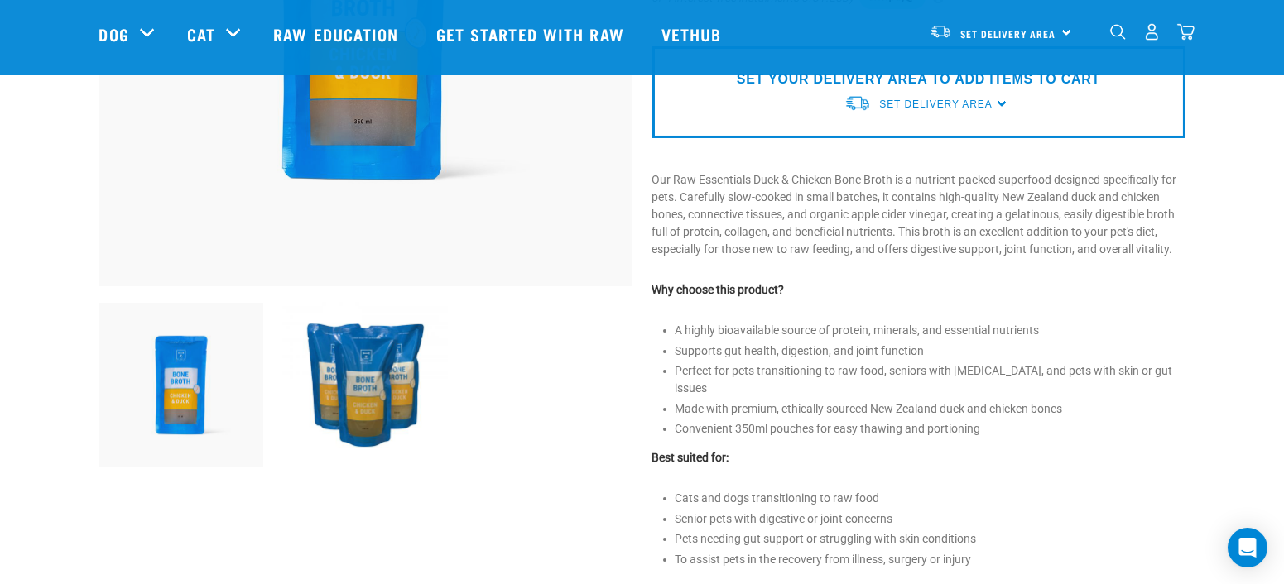
scroll to position [91, 0]
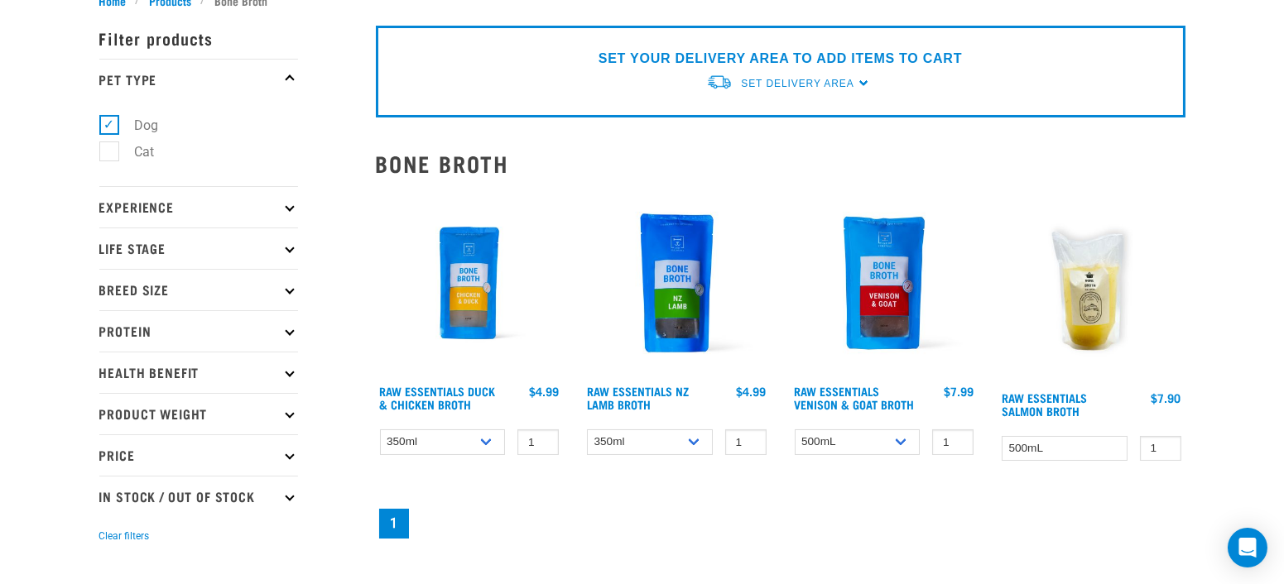
click at [892, 301] on img at bounding box center [884, 284] width 188 height 188
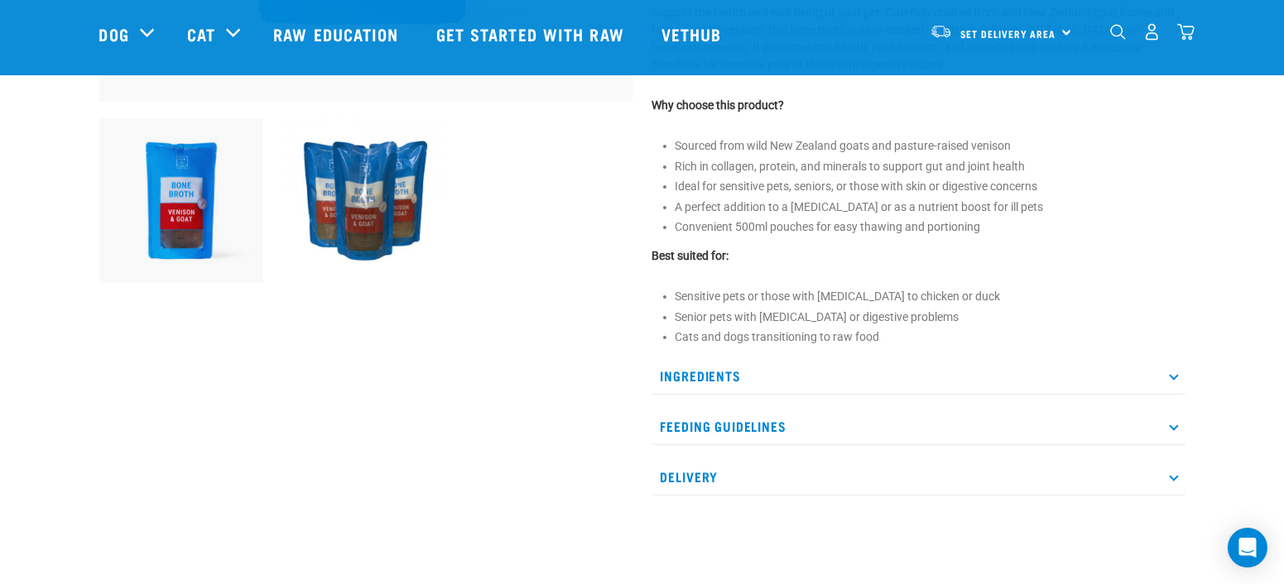
scroll to position [643, 0]
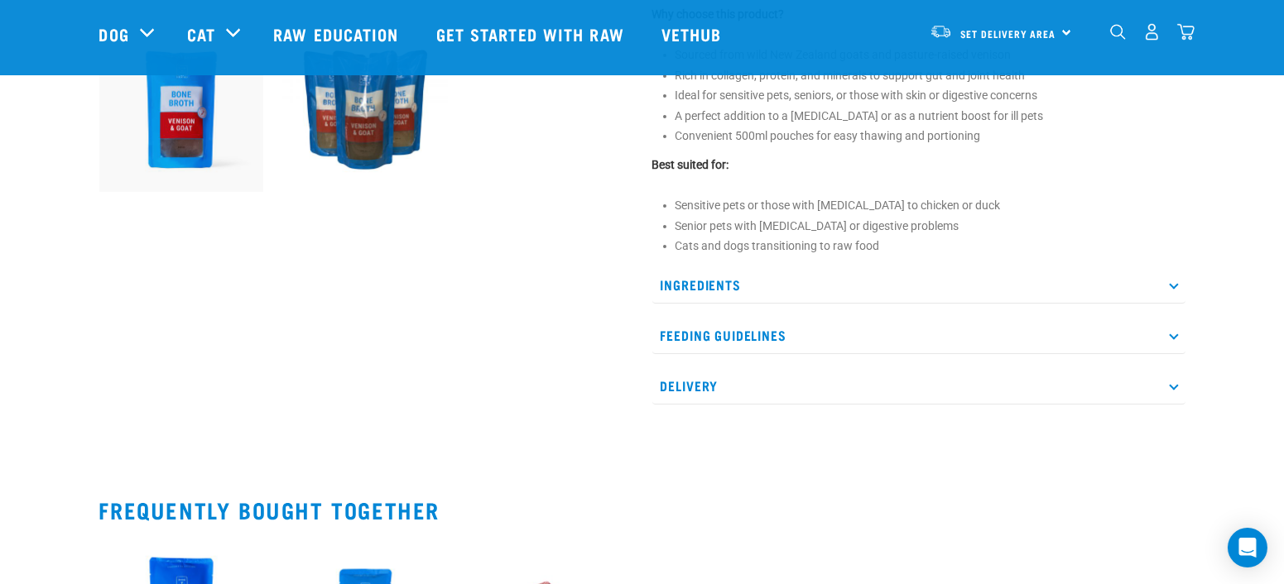
click at [712, 282] on p "Ingredients" at bounding box center [918, 285] width 533 height 37
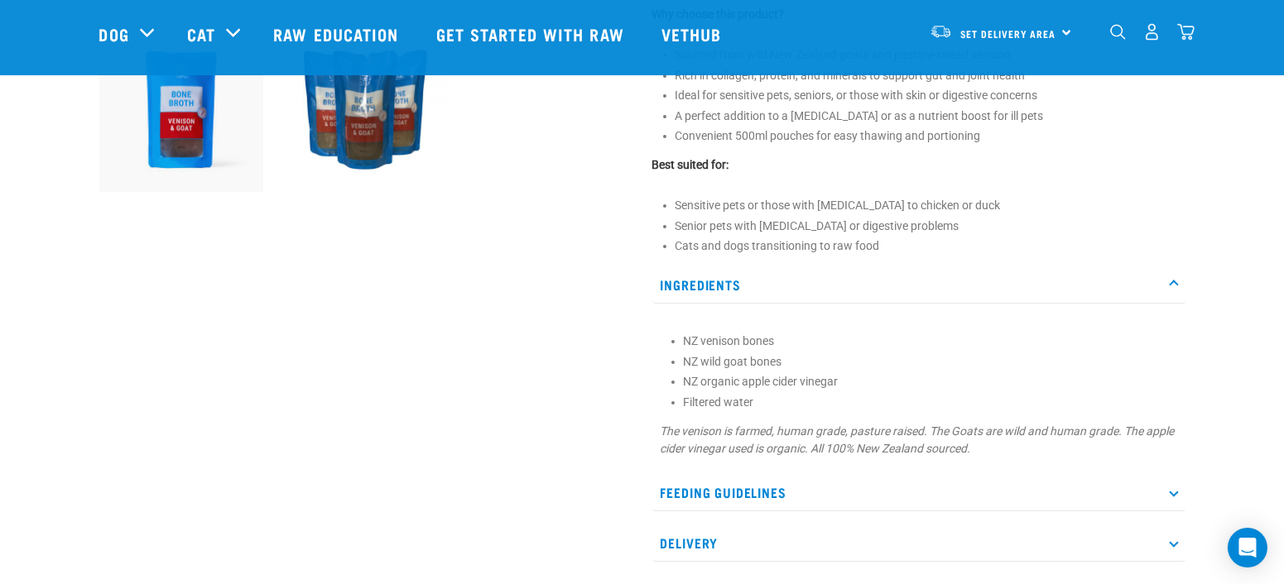
scroll to position [367, 0]
